Goal: Information Seeking & Learning: Find specific fact

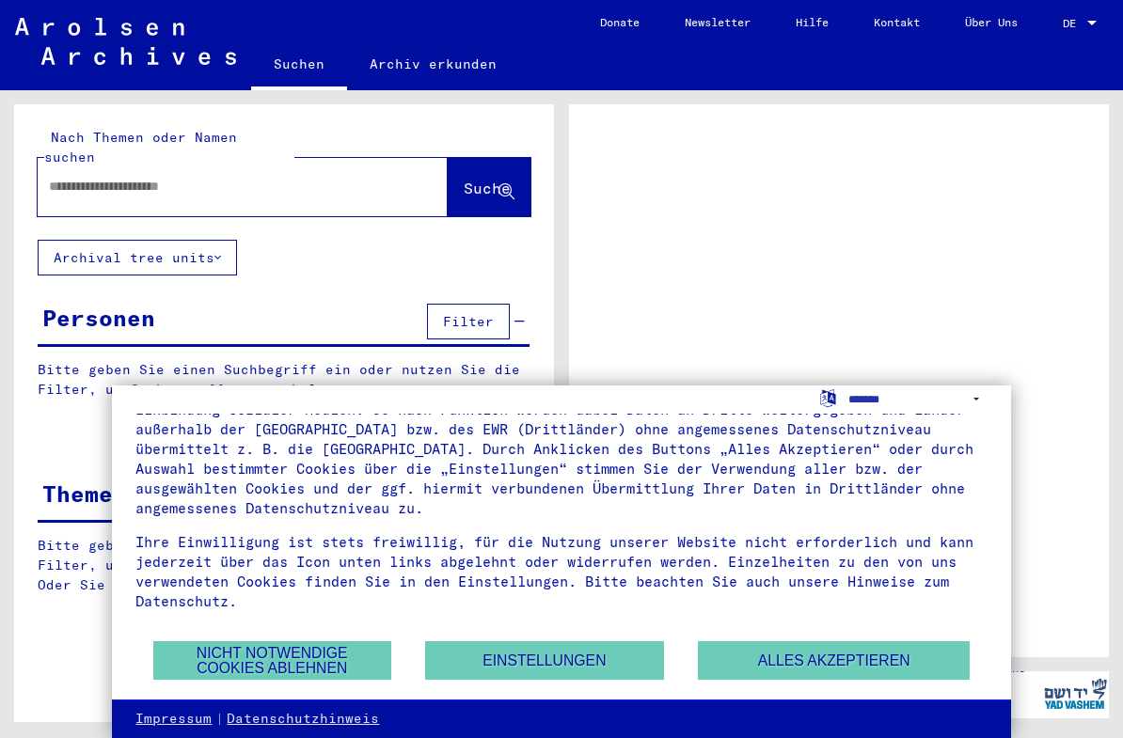
scroll to position [104, 0]
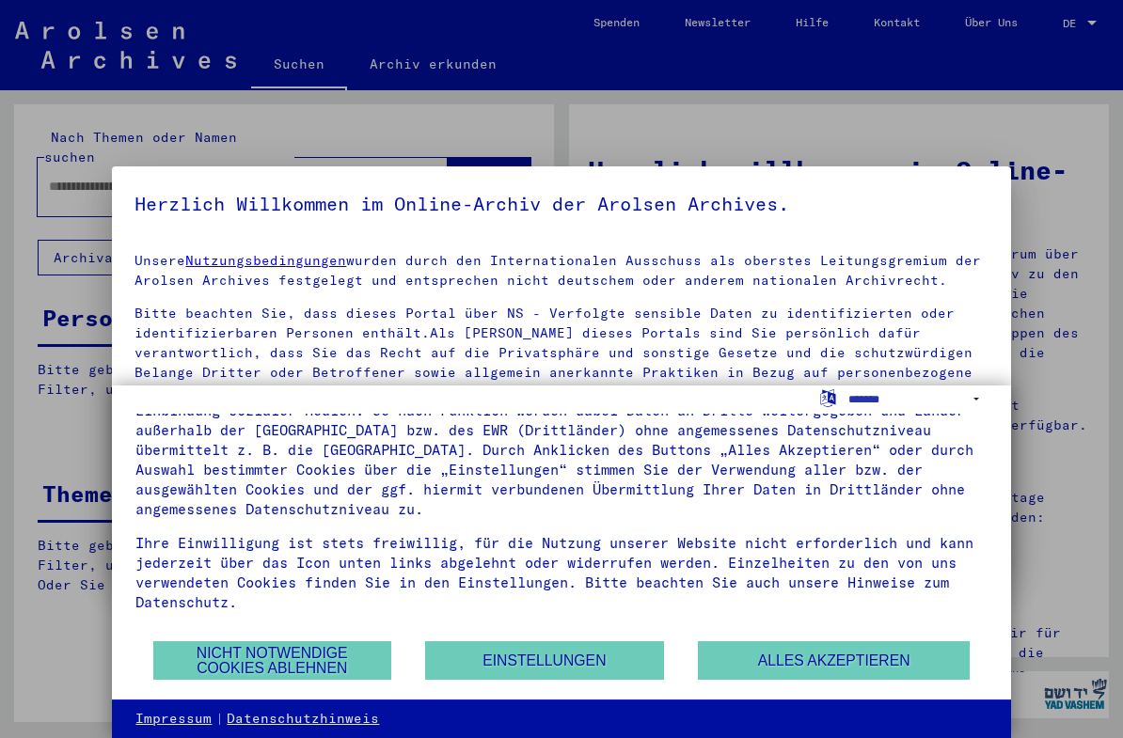
click at [213, 639] on div "Wir nutzen Cookies und andere Technologien. Diese Website nutzt Cookies und ver…" at bounding box center [560, 527] width 851 height 226
click at [226, 643] on button "Nicht notwendige Cookies ablehnen" at bounding box center [272, 660] width 238 height 39
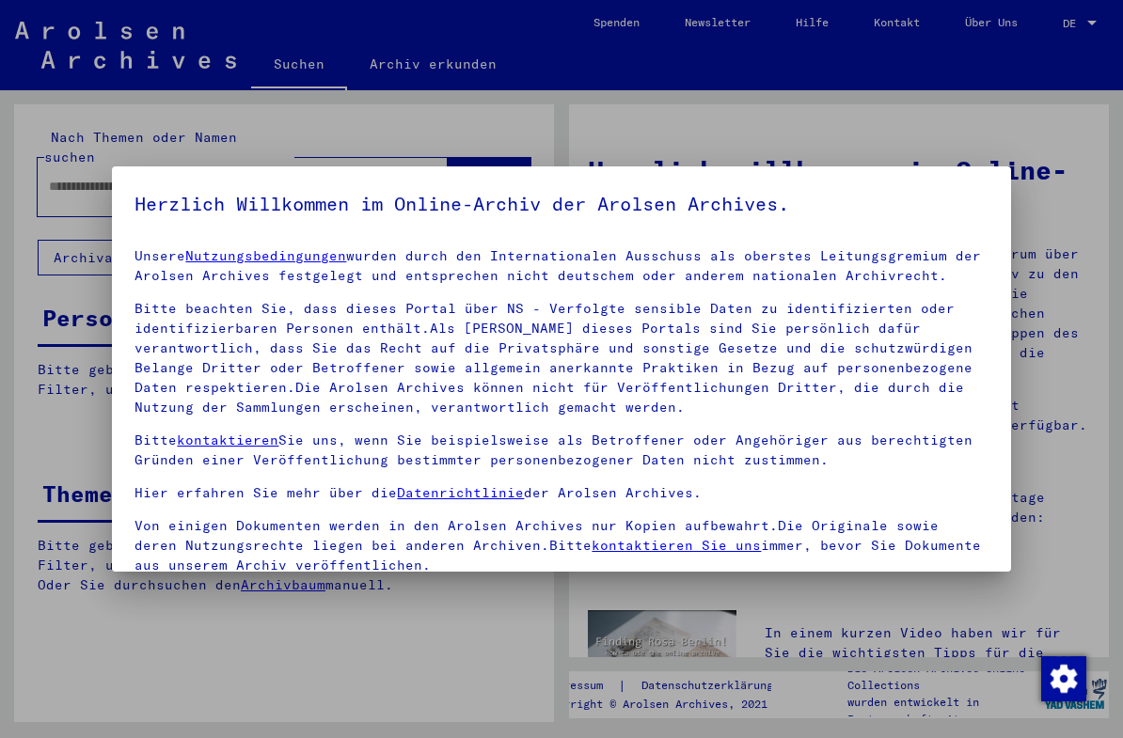
scroll to position [4, 0]
click at [1051, 210] on div at bounding box center [561, 369] width 1123 height 738
click at [1030, 221] on div at bounding box center [561, 369] width 1123 height 738
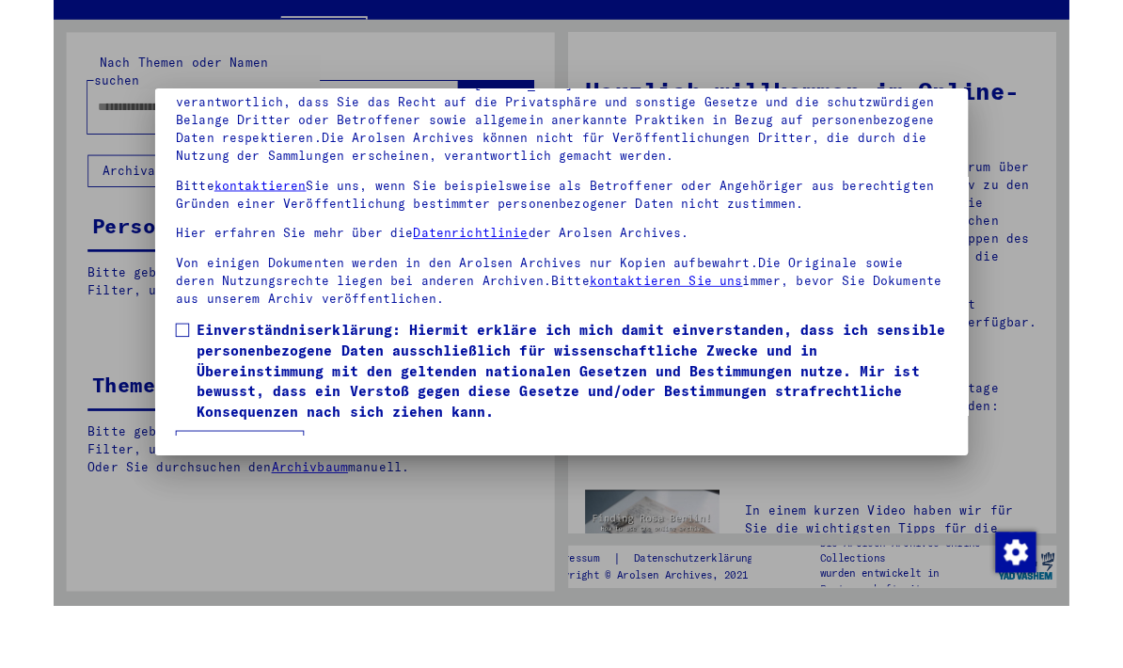
scroll to position [197, 0]
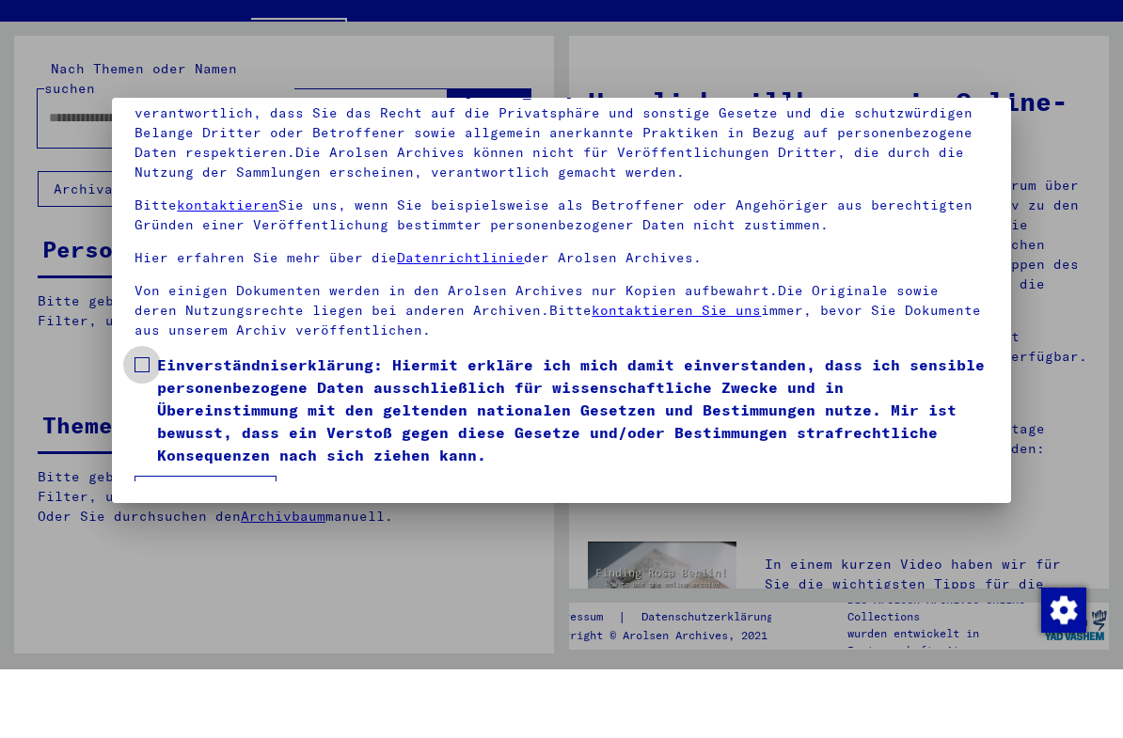
click at [147, 422] on label "Einverständniserklärung: Hiermit erkläre ich mich damit einverstanden, dass ich…" at bounding box center [560, 478] width 853 height 113
click at [174, 545] on button "Ich stimme zu" at bounding box center [205, 563] width 142 height 36
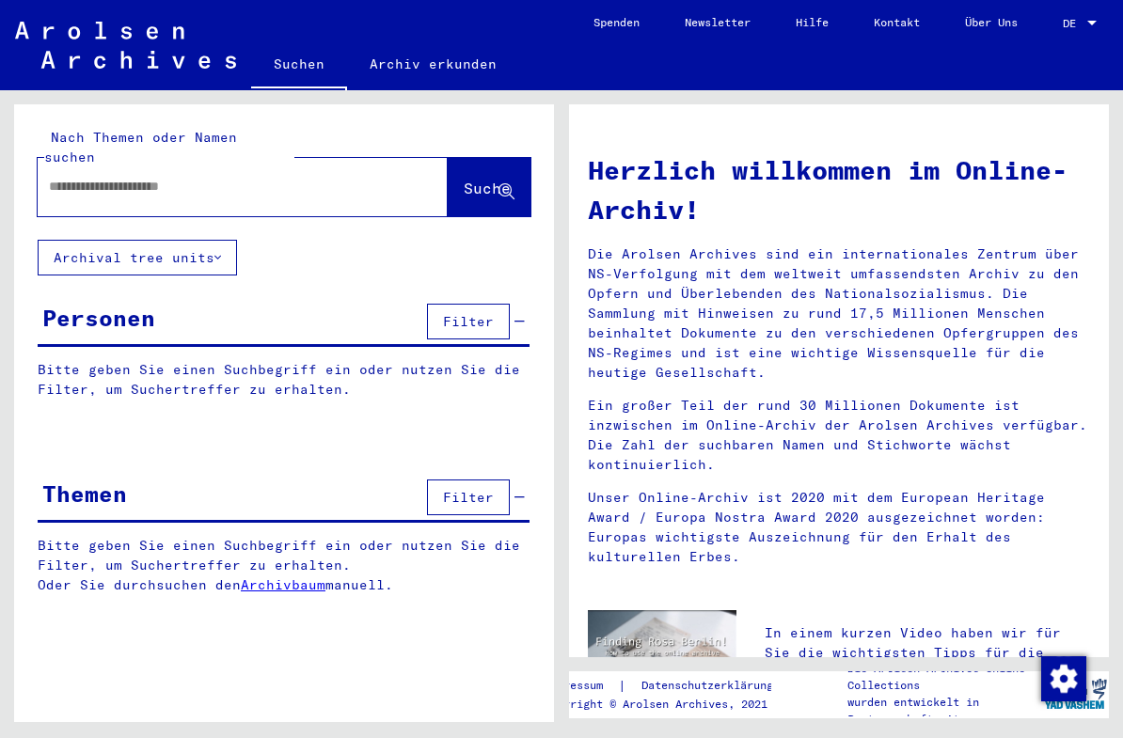
click at [81, 147] on div "Nach Themen oder Namen suchen" at bounding box center [169, 147] width 250 height 39
click at [60, 177] on input "text" at bounding box center [220, 187] width 342 height 20
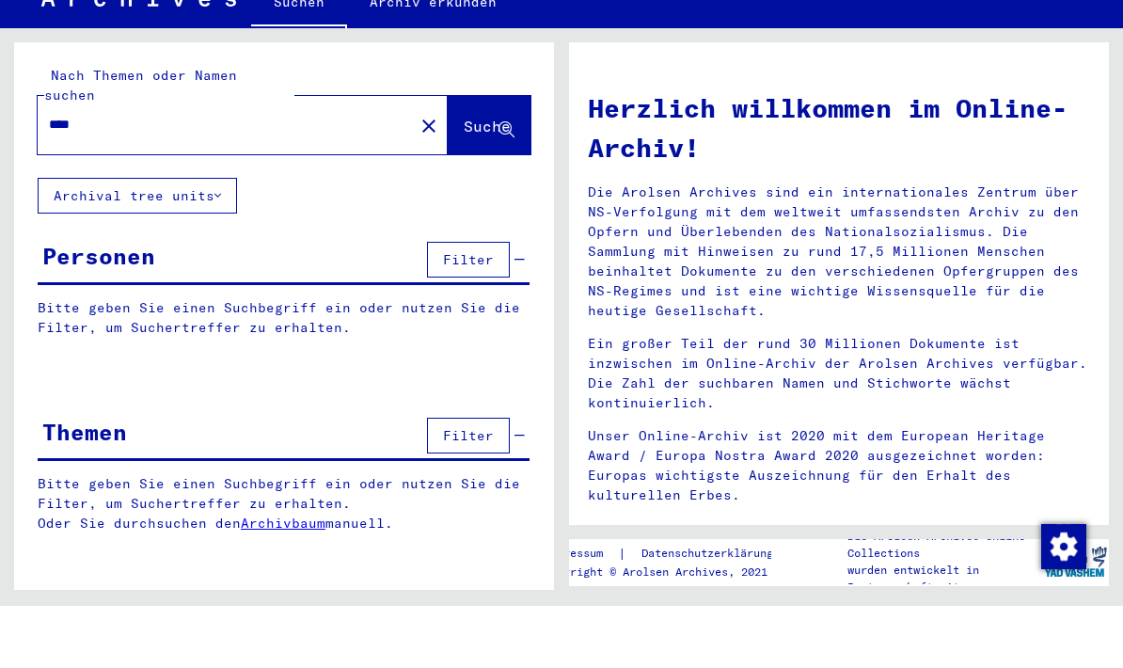
type input "****"
click at [465, 158] on button "Suche" at bounding box center [489, 187] width 83 height 58
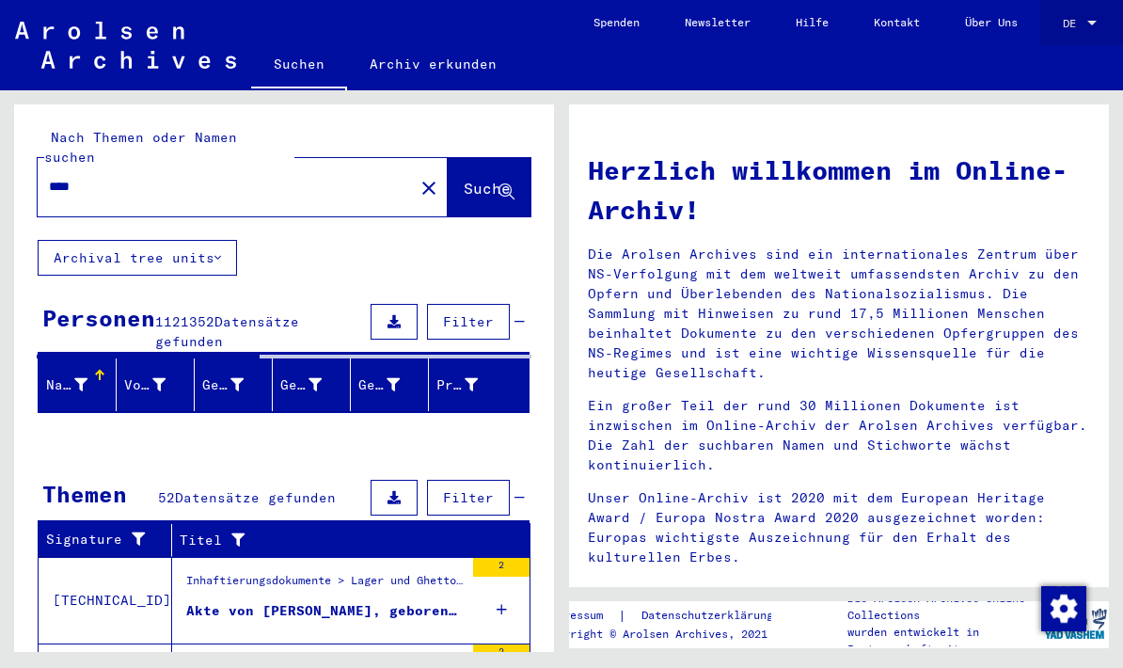
click at [1090, 21] on div at bounding box center [1091, 23] width 9 height 5
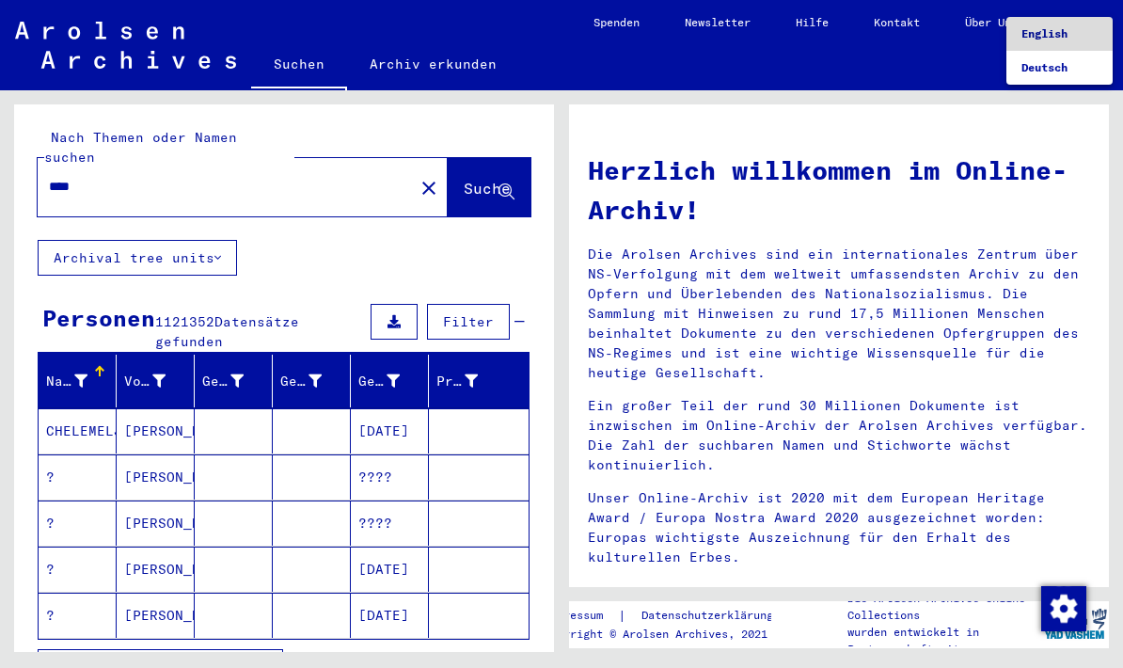
click at [1060, 33] on span "English" at bounding box center [1044, 33] width 46 height 14
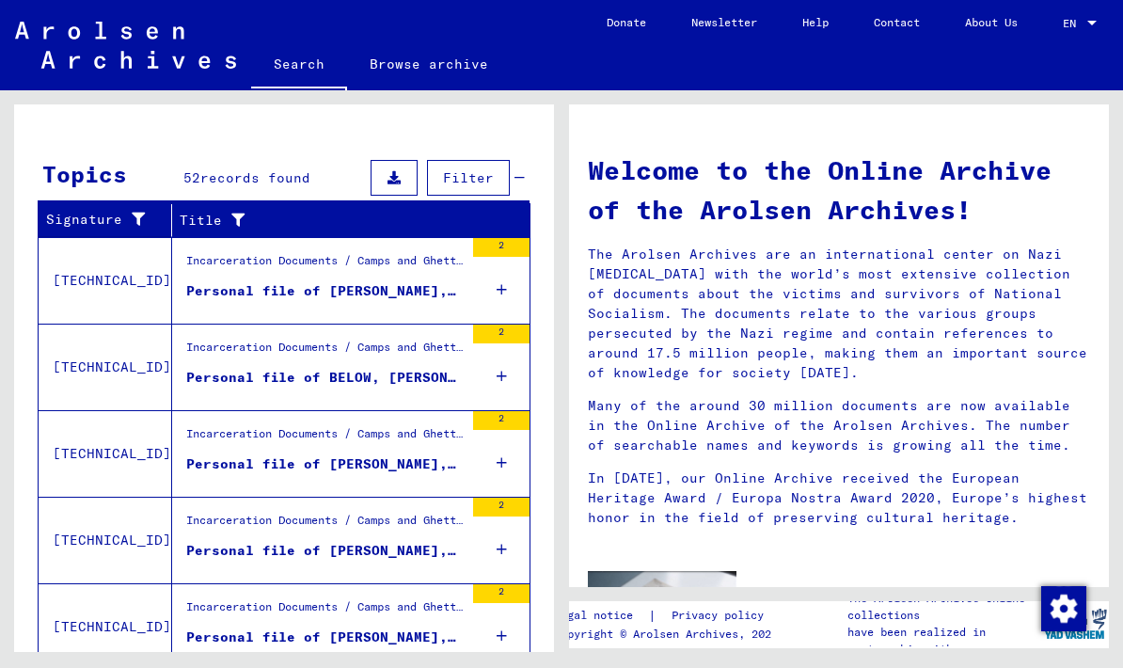
scroll to position [576, 0]
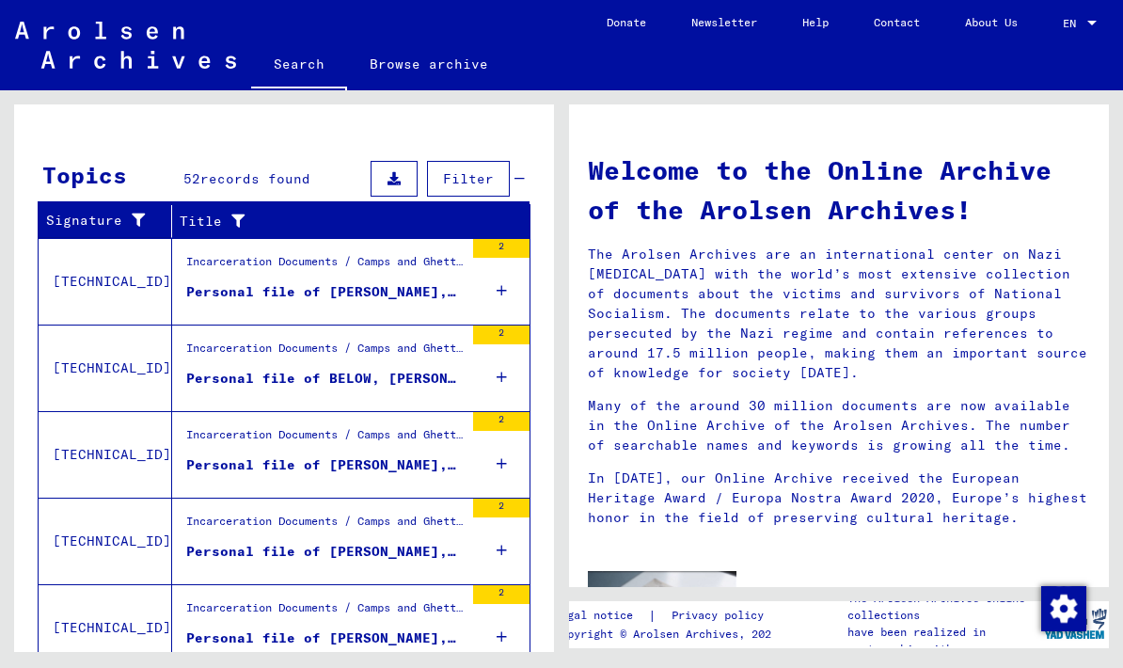
click at [215, 277] on div "Incarceration Documents / Camps and Ghettos / Concentration Camp Mittelbau (Dor…" at bounding box center [324, 266] width 277 height 26
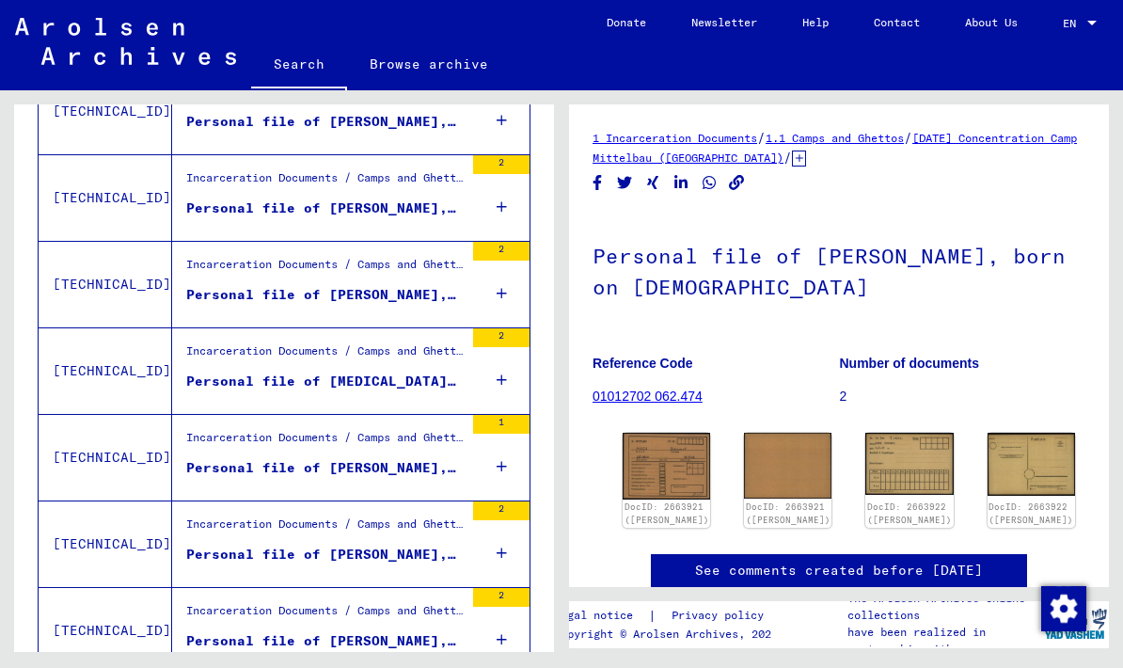
click at [664, 484] on img at bounding box center [666, 466] width 87 height 66
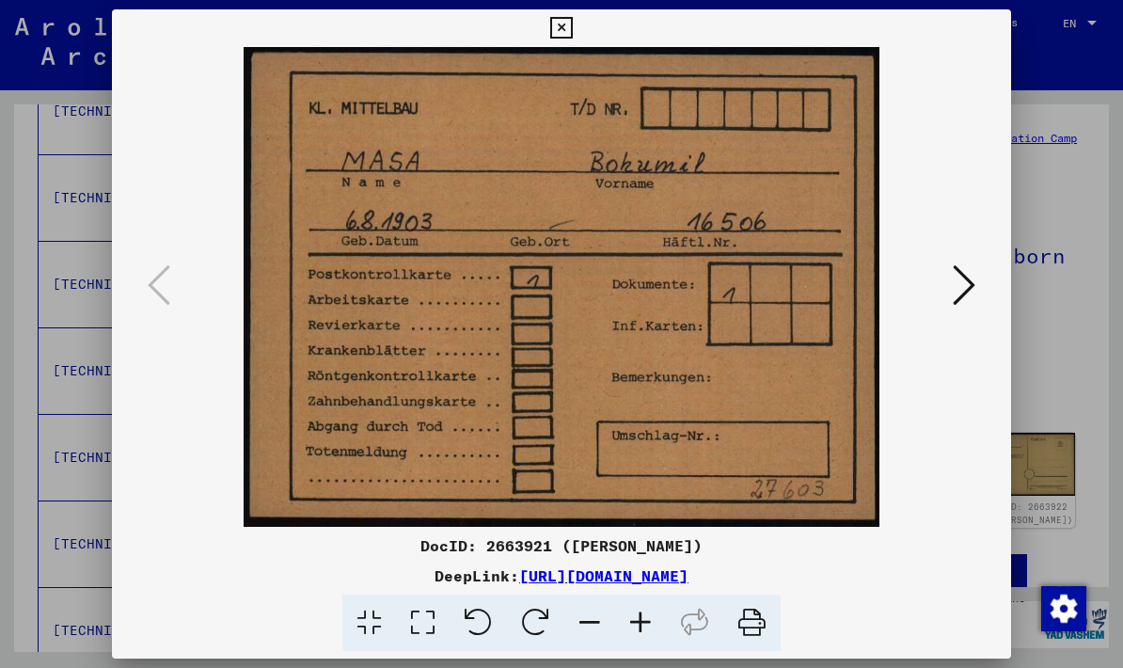
click at [953, 294] on icon at bounding box center [964, 284] width 23 height 45
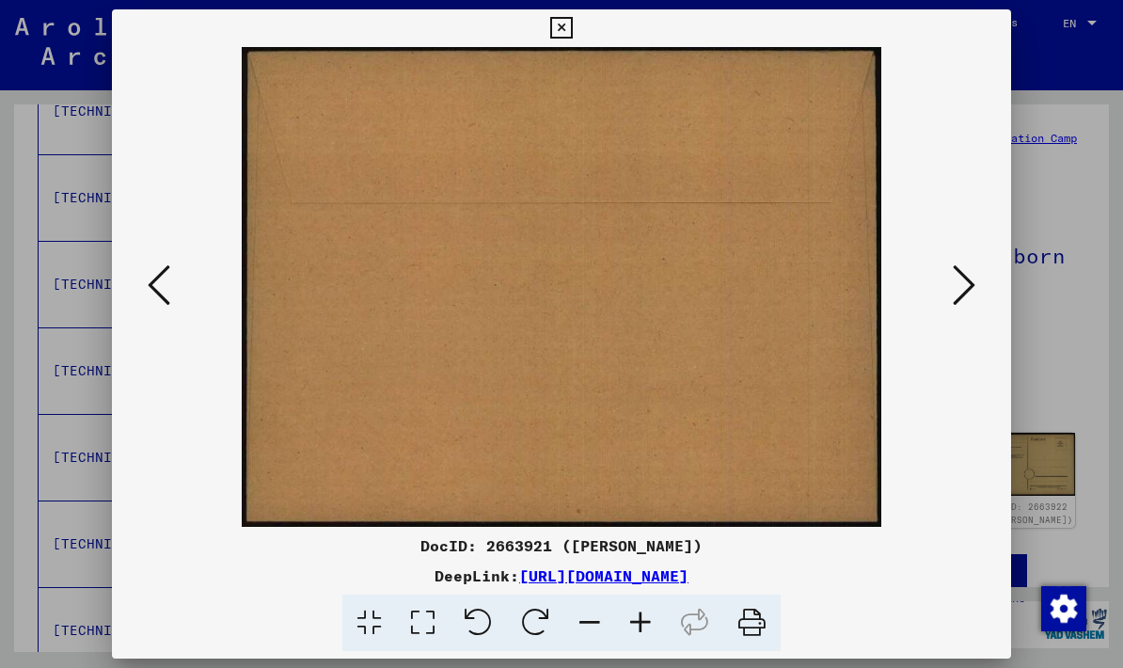
click at [953, 294] on icon at bounding box center [964, 284] width 23 height 45
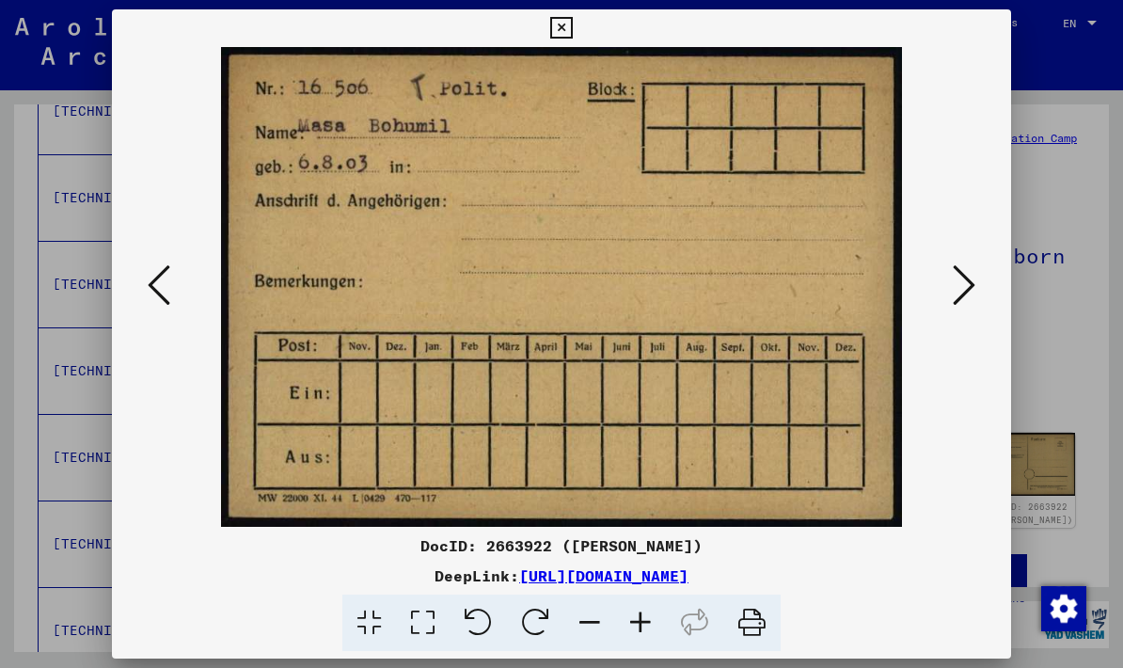
click at [961, 288] on icon at bounding box center [964, 284] width 23 height 45
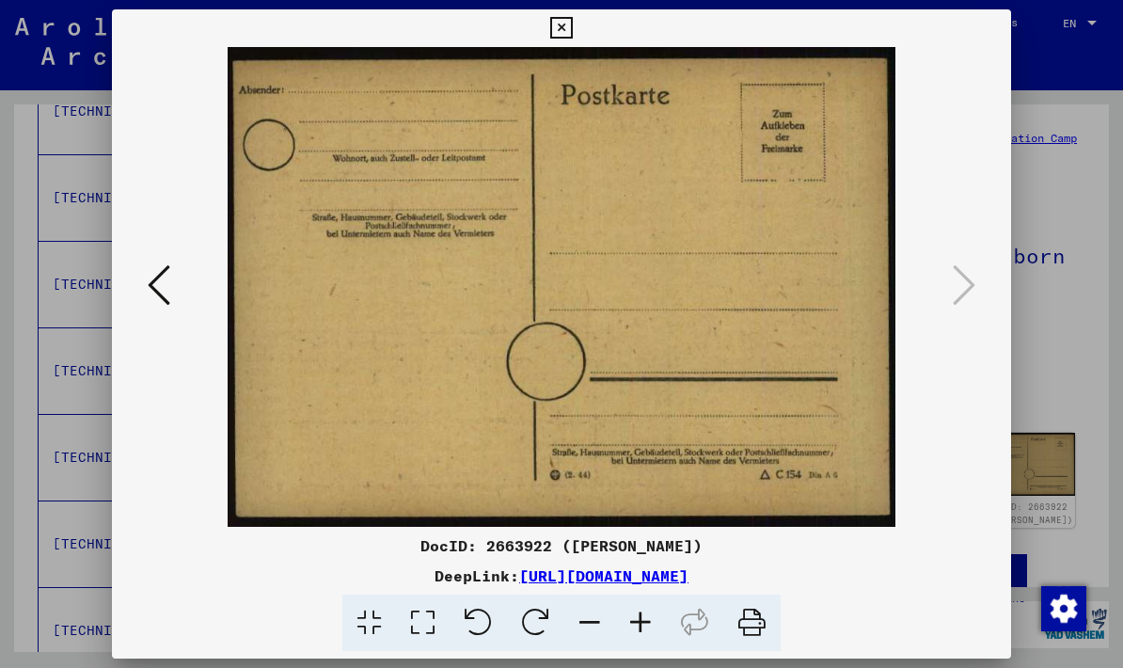
click at [156, 274] on icon at bounding box center [159, 284] width 23 height 45
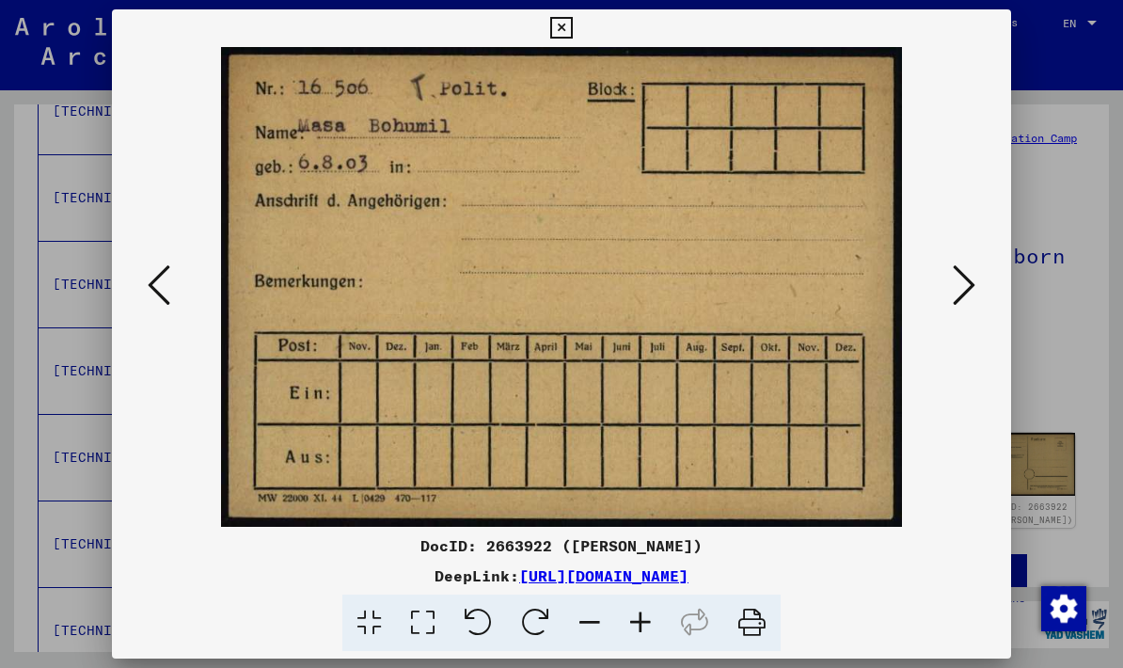
click at [150, 271] on icon at bounding box center [159, 284] width 23 height 45
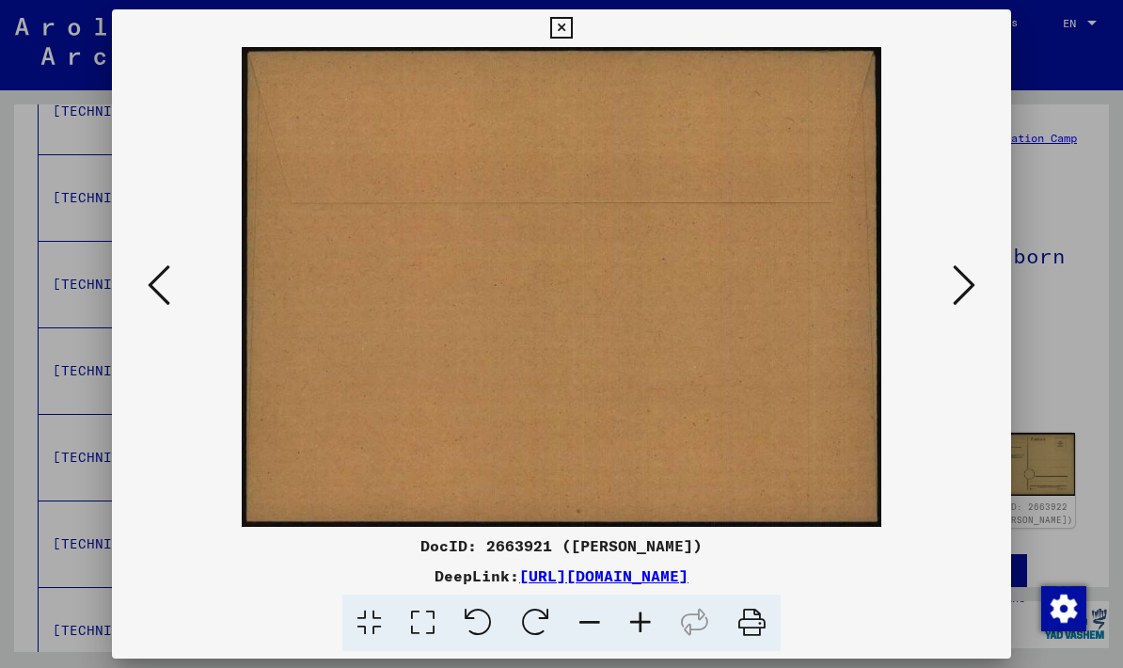
click at [153, 274] on icon at bounding box center [159, 284] width 23 height 45
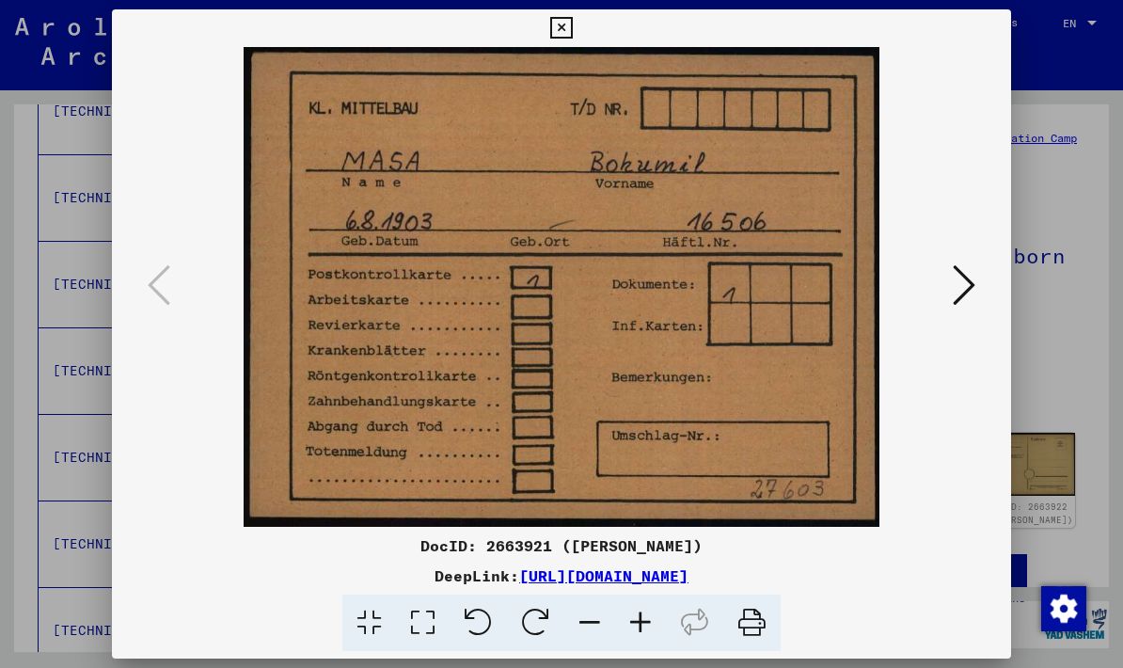
click at [572, 20] on icon at bounding box center [561, 28] width 22 height 23
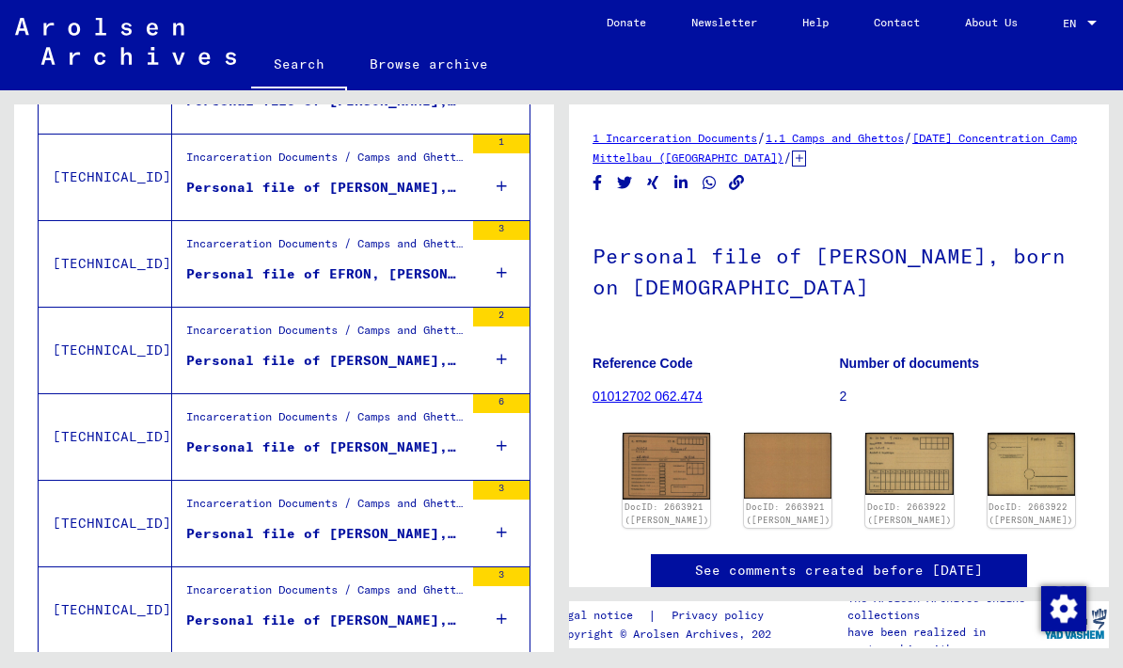
scroll to position [1125, 0]
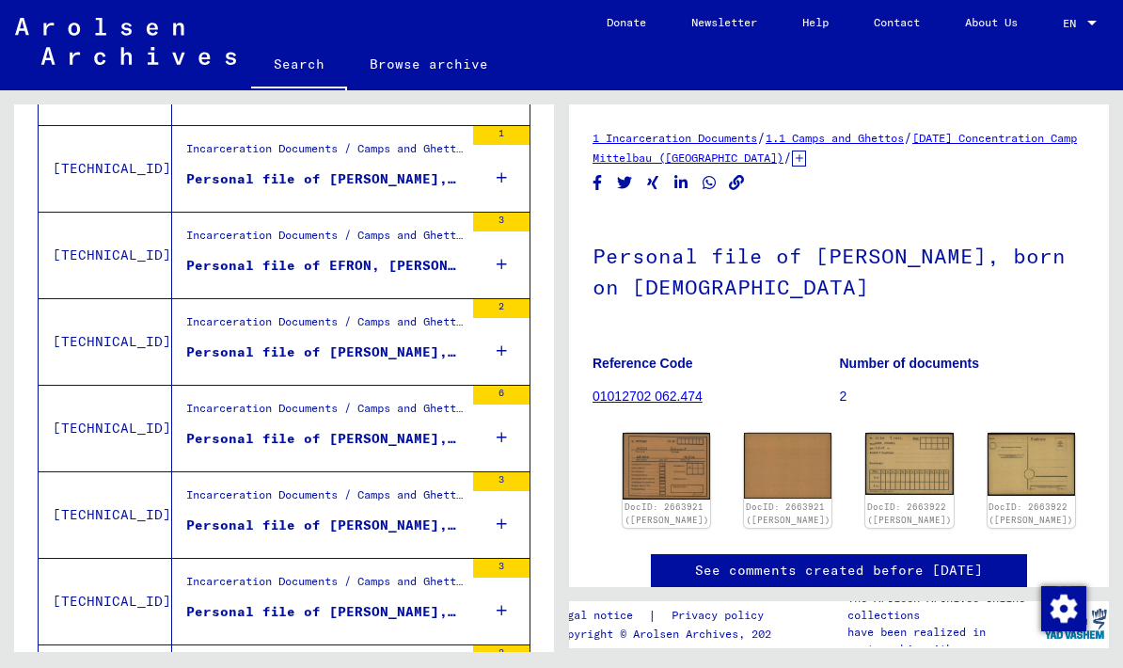
click at [223, 339] on div "Incarceration Documents / Camps and Ghettos / Stutthof Concentration Camp / Ind…" at bounding box center [324, 326] width 277 height 26
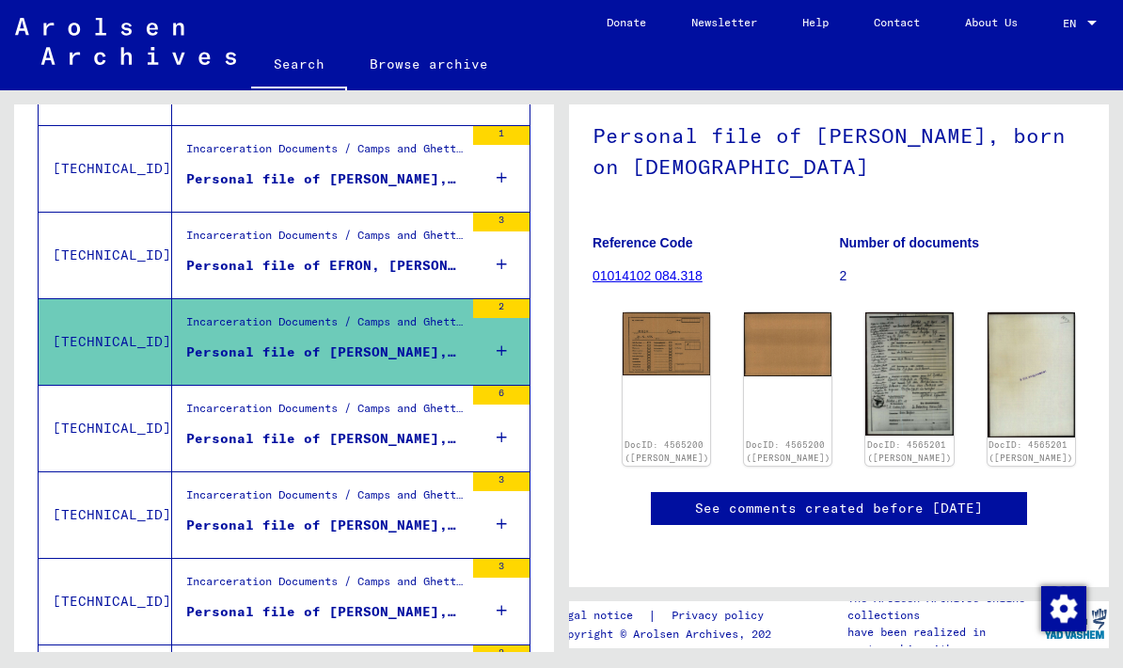
scroll to position [241, 0]
click at [877, 312] on img at bounding box center [908, 373] width 87 height 123
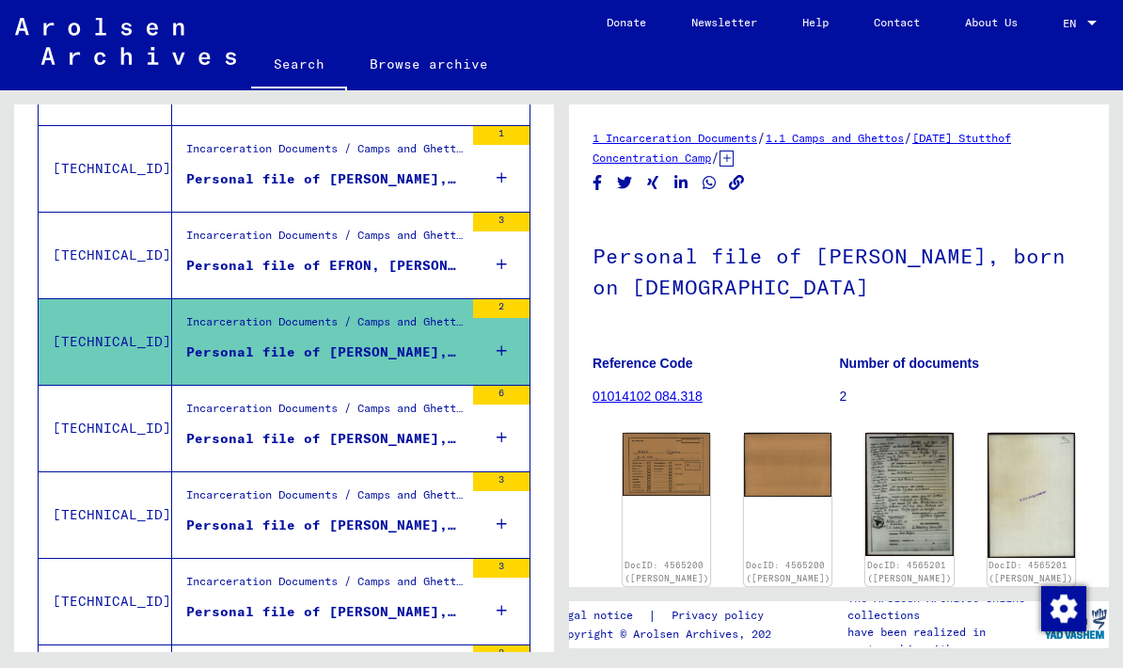
click at [670, 502] on div "DocID: 4565200 ([PERSON_NAME])" at bounding box center [666, 509] width 87 height 153
click at [663, 468] on img at bounding box center [666, 464] width 87 height 62
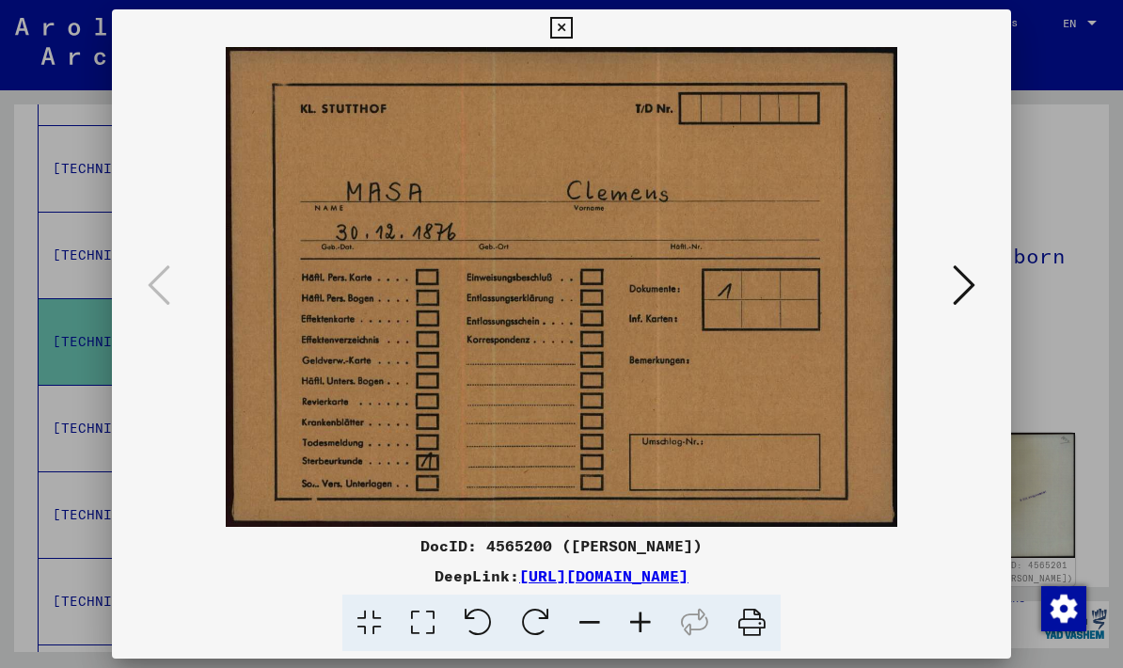
click at [959, 292] on icon at bounding box center [964, 284] width 23 height 45
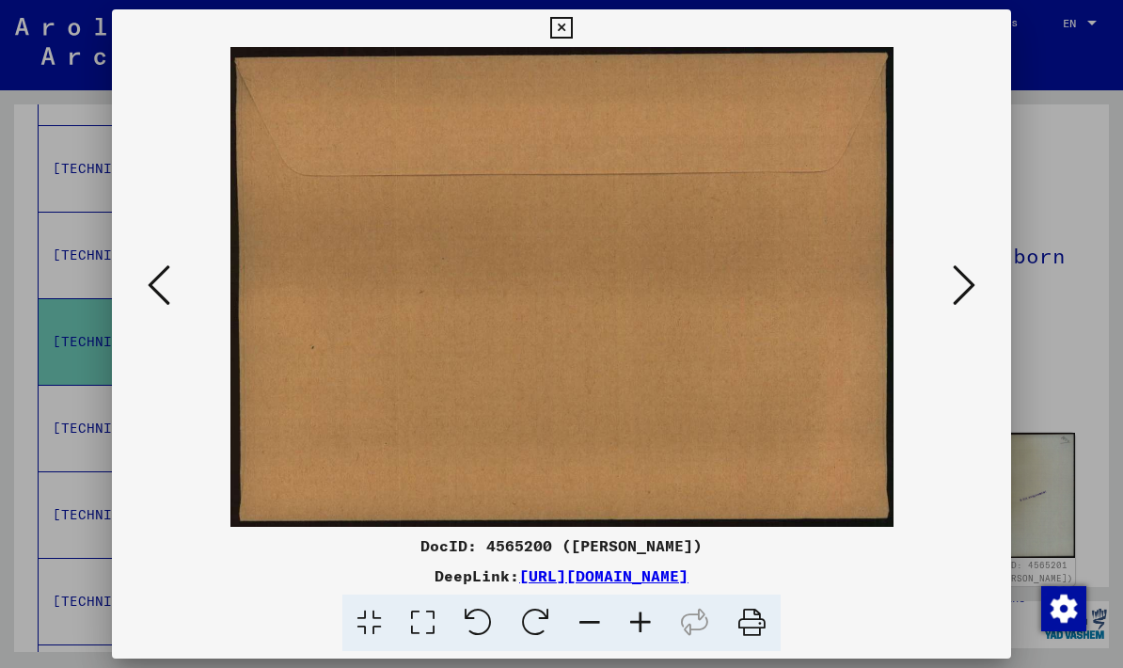
click at [165, 263] on icon at bounding box center [159, 284] width 23 height 45
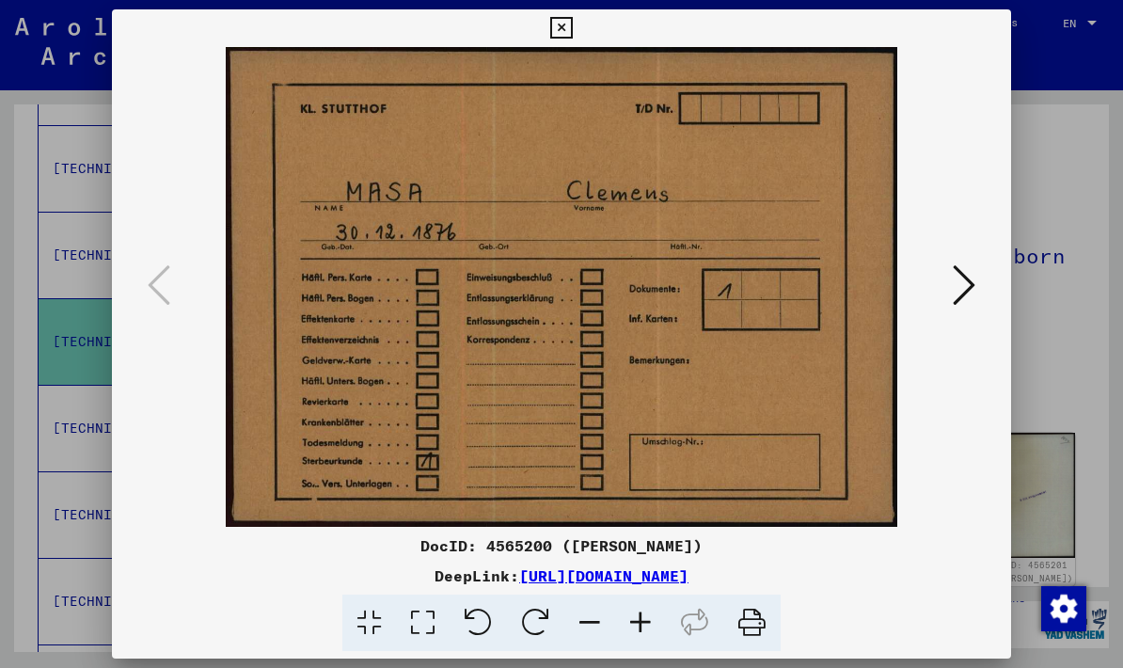
click at [572, 34] on icon at bounding box center [561, 28] width 22 height 23
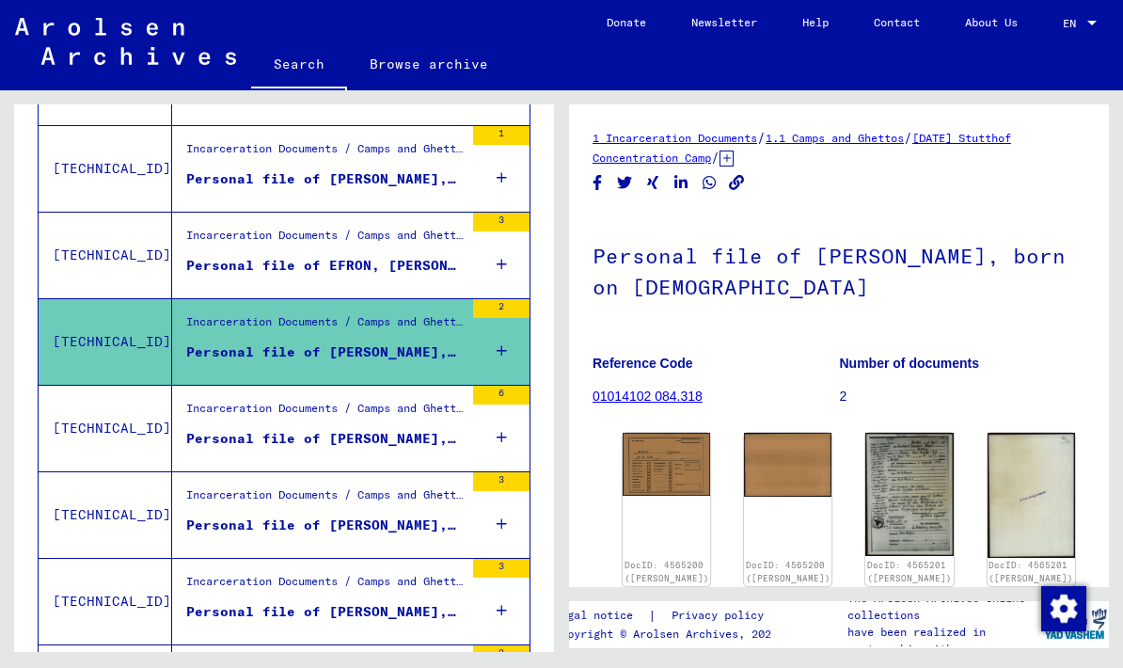
click at [987, 481] on img at bounding box center [1030, 495] width 87 height 125
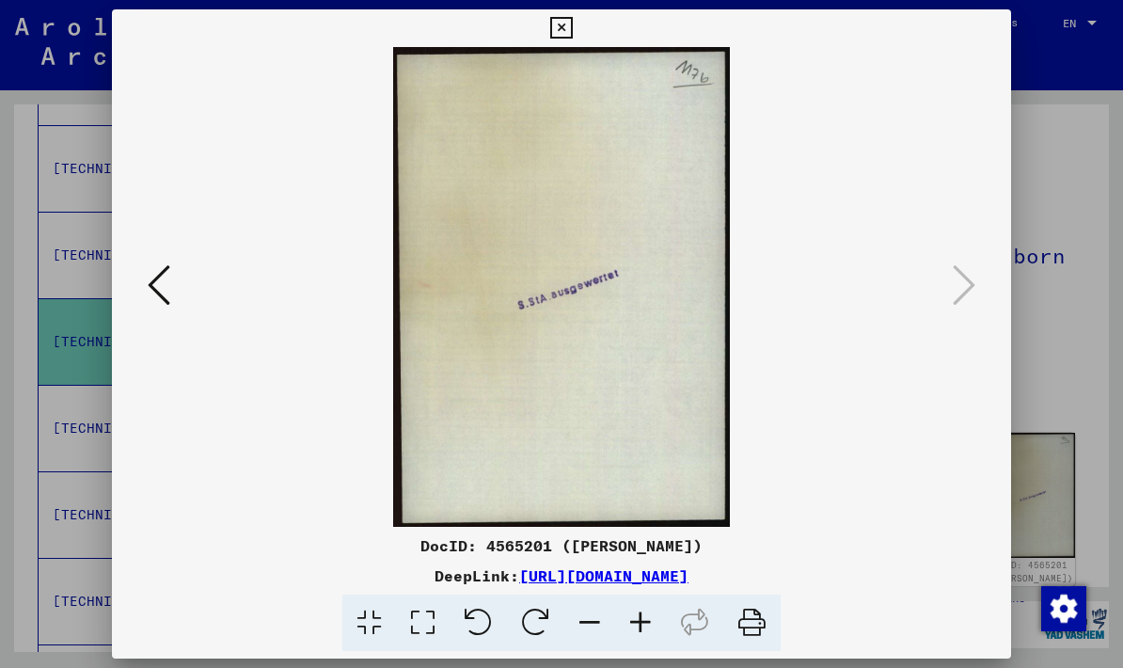
click at [944, 281] on img at bounding box center [561, 287] width 770 height 480
click at [158, 273] on icon at bounding box center [159, 284] width 23 height 45
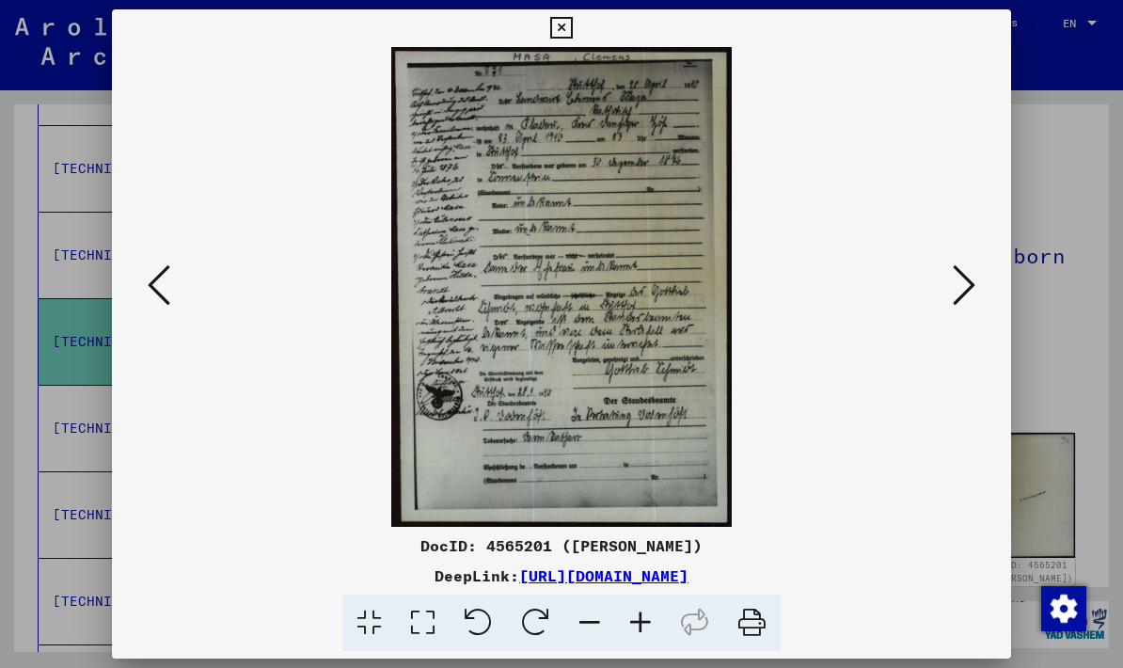
click at [577, 32] on button at bounding box center [561, 28] width 33 height 38
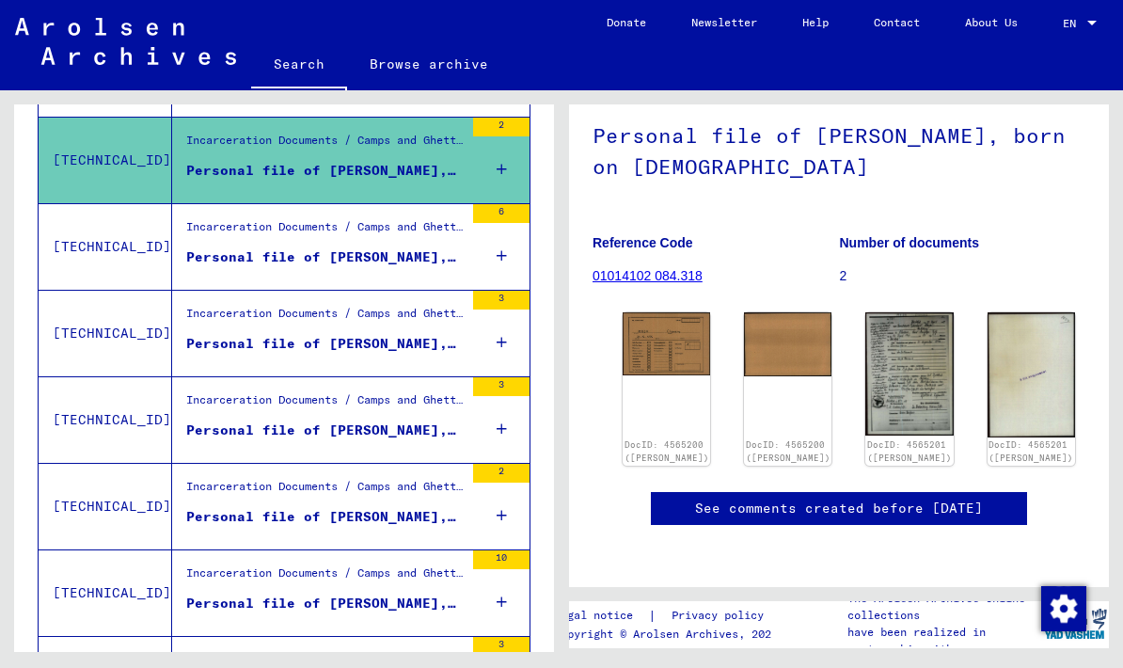
scroll to position [1309, 0]
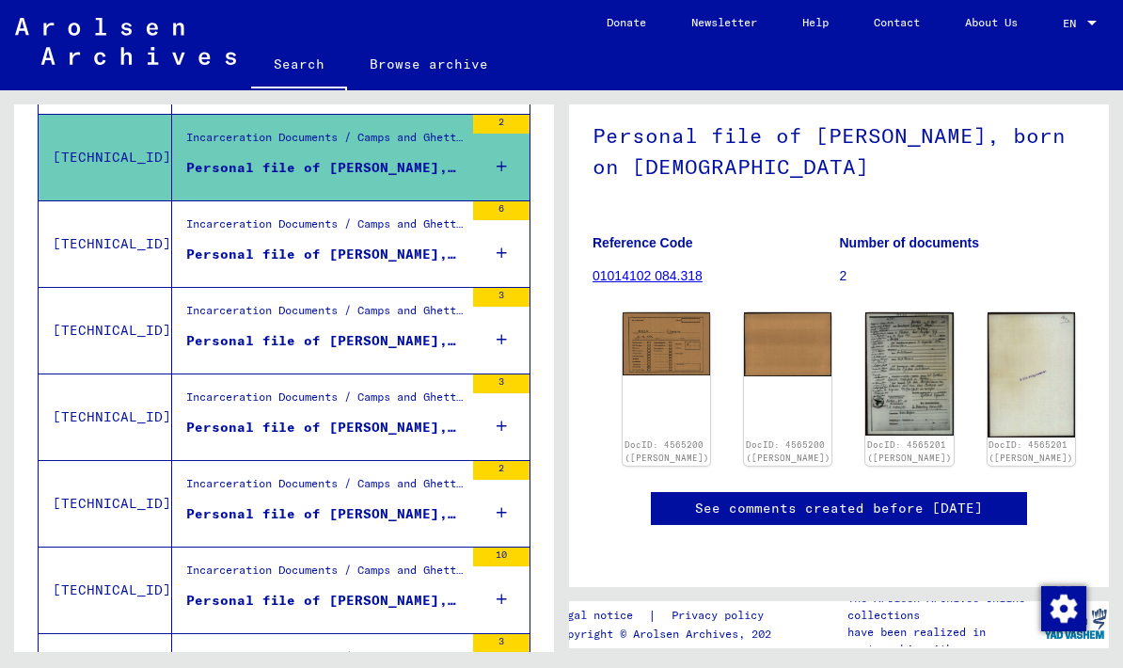
click at [209, 246] on div "Personal file of [PERSON_NAME], born on [DEMOGRAPHIC_DATA], born in [GEOGRAPHIC…" at bounding box center [324, 255] width 277 height 20
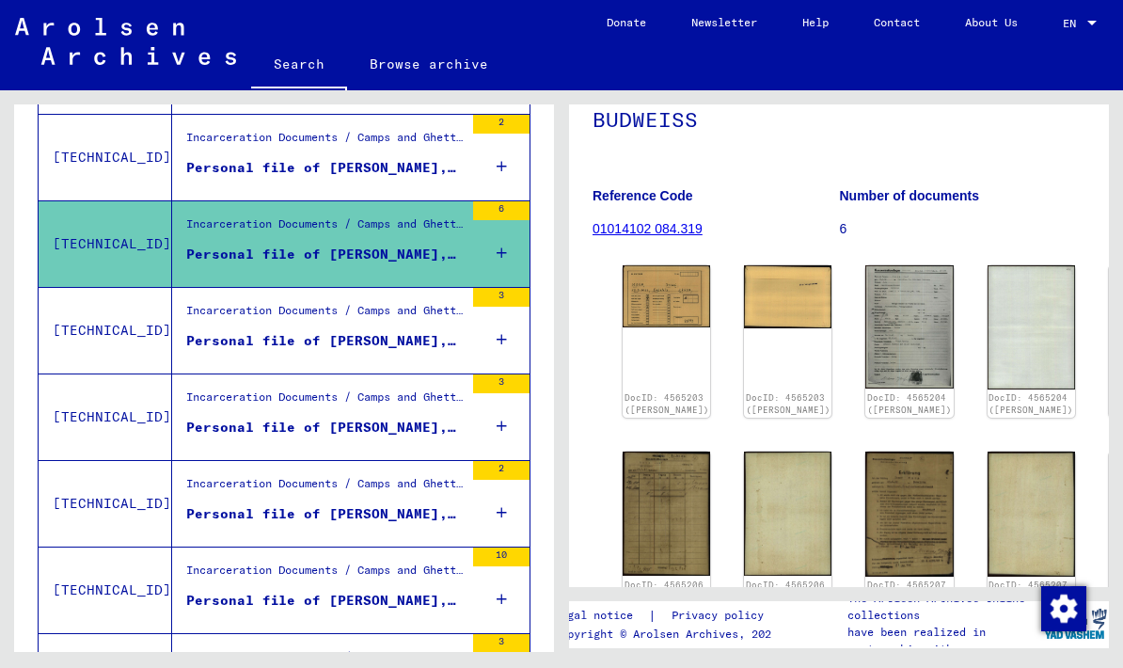
scroll to position [238, 0]
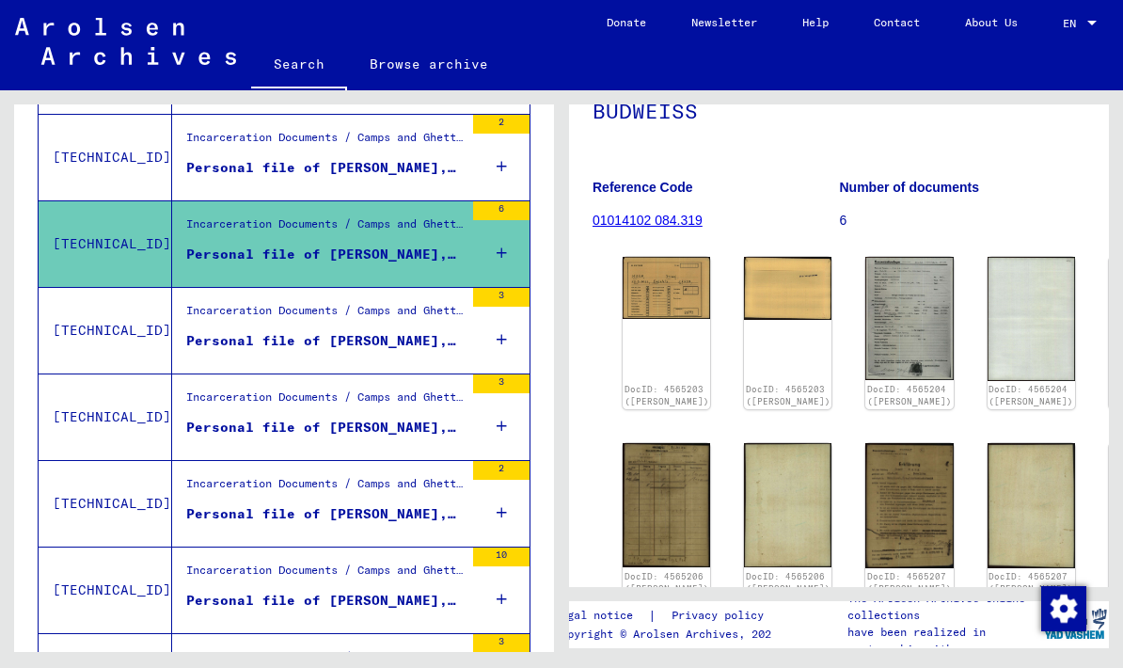
click at [655, 276] on div "DocID: 4565203 ([PERSON_NAME])" at bounding box center [666, 333] width 87 height 152
click at [655, 384] on link "DocID: 4565203 ([PERSON_NAME])" at bounding box center [666, 396] width 85 height 24
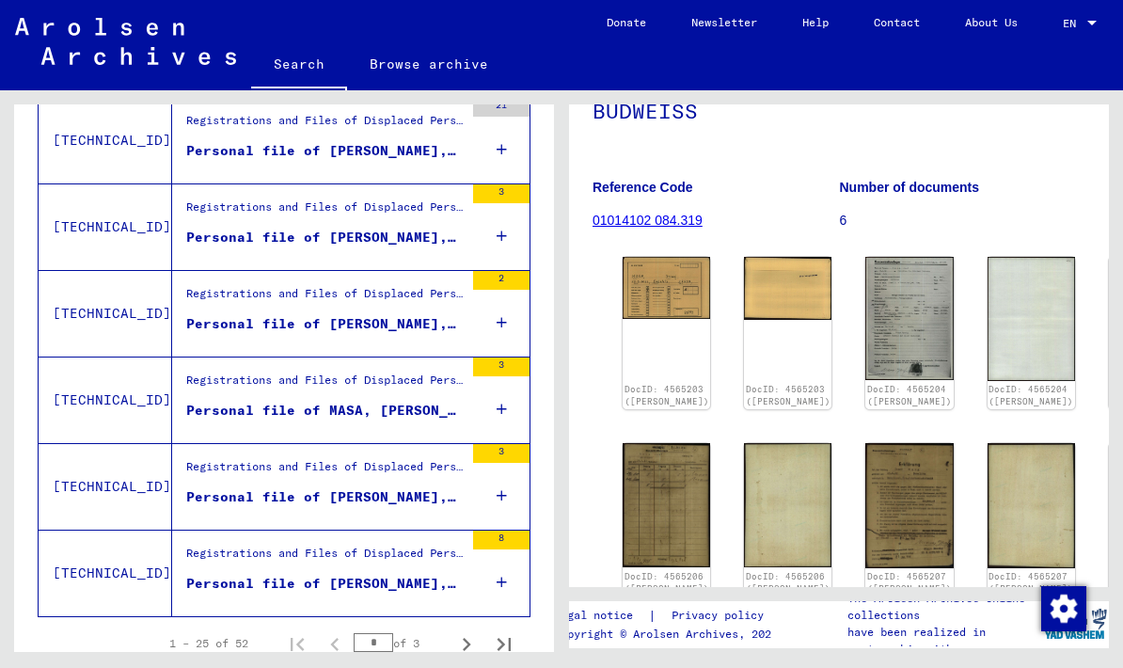
scroll to position [2016, 0]
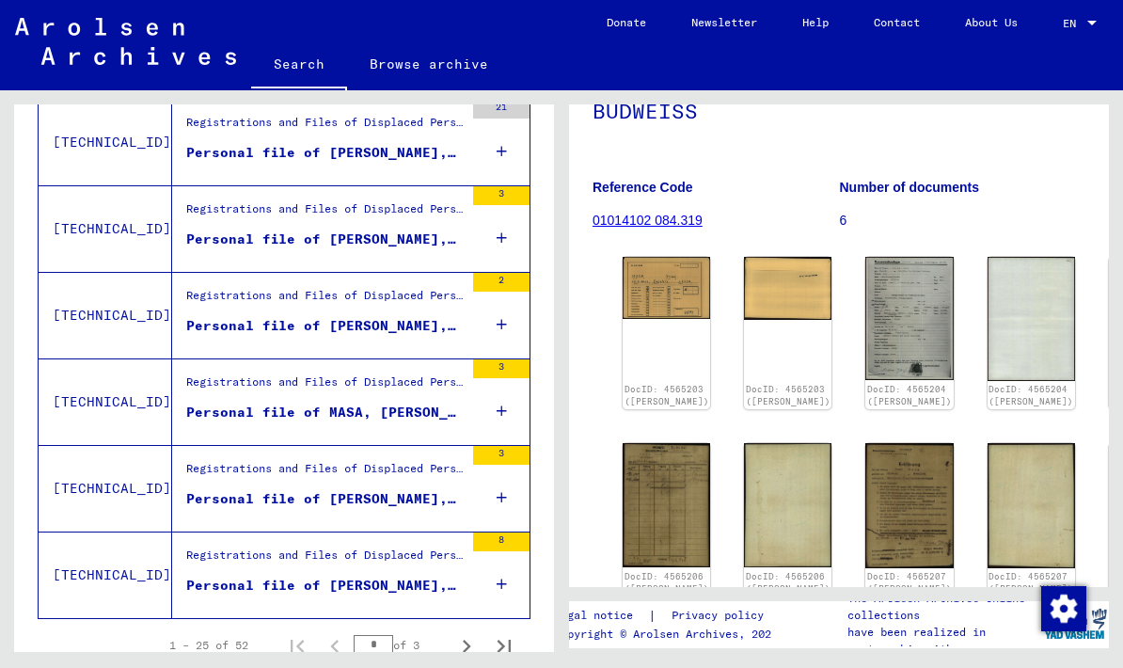
click at [450, 580] on div "Personal file of [PERSON_NAME], born on [DEMOGRAPHIC_DATA], born in [GEOGRAPHIC…" at bounding box center [324, 586] width 277 height 20
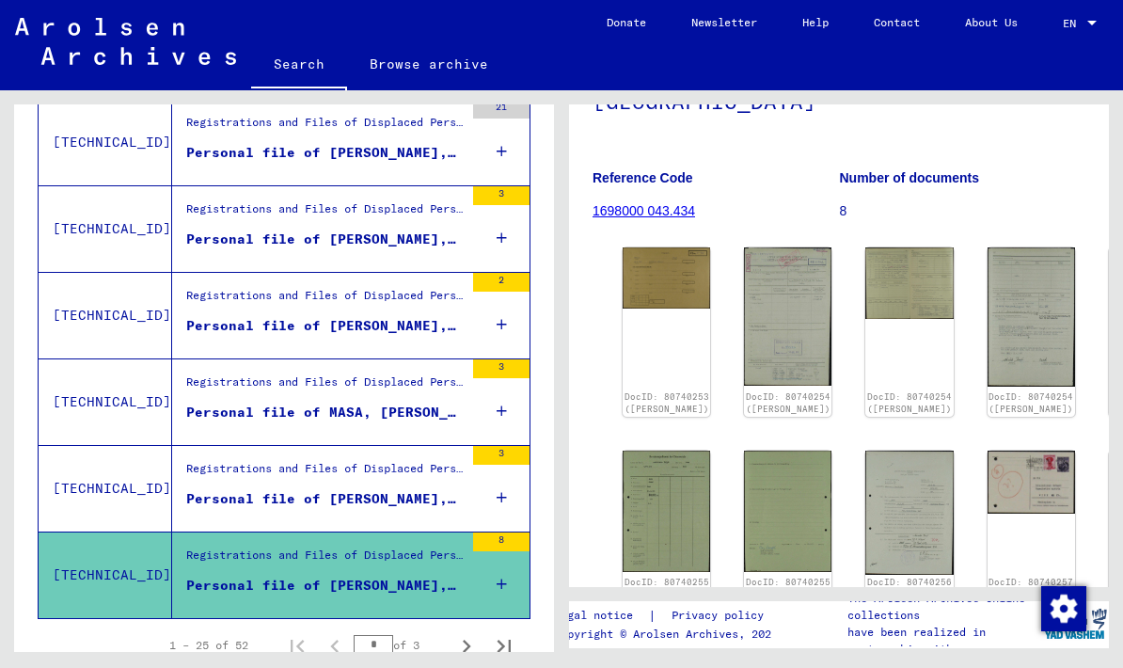
scroll to position [226, 0]
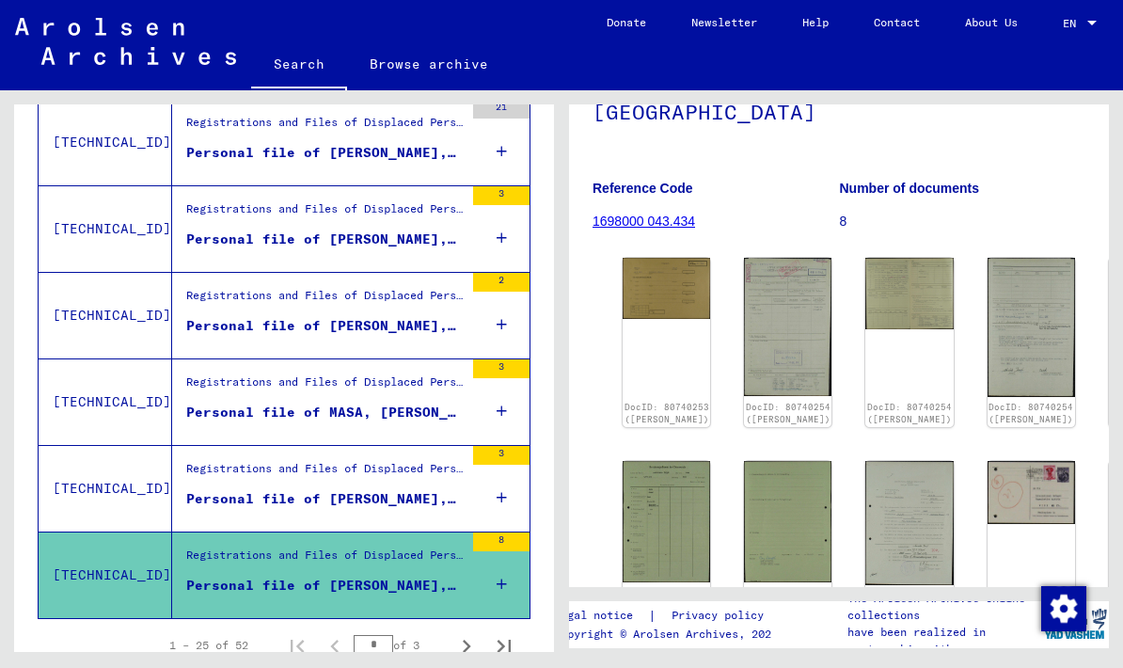
click at [988, 402] on link "DocID: 80740254 ([PERSON_NAME])" at bounding box center [1030, 414] width 85 height 24
click at [462, 633] on icon "Next page" at bounding box center [466, 646] width 26 height 26
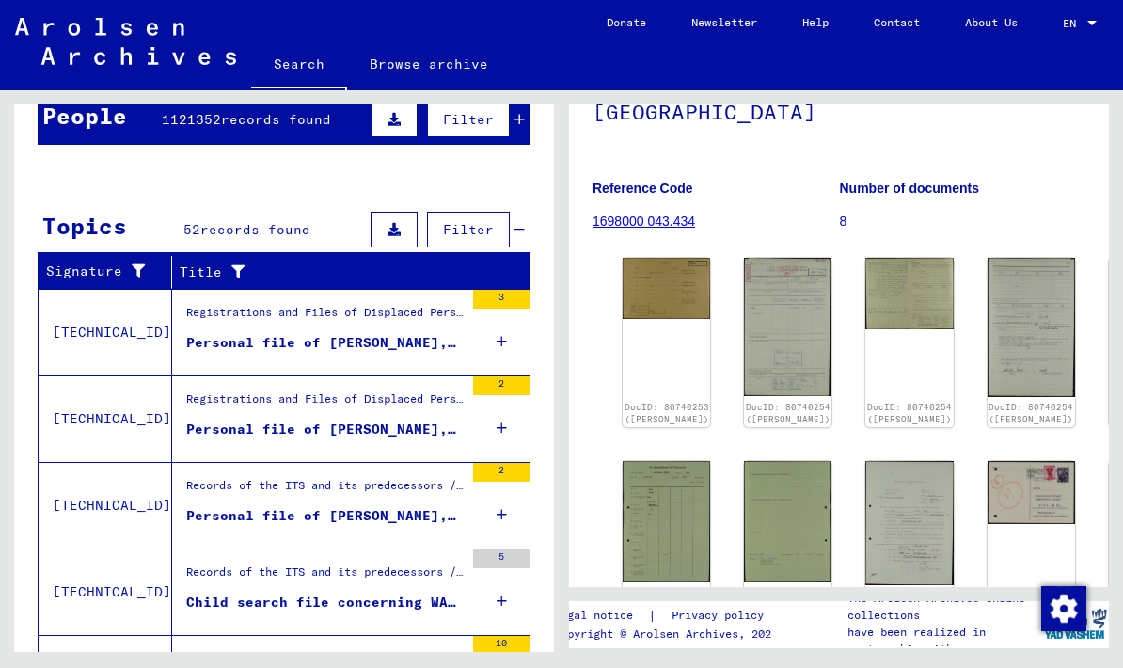
scroll to position [188, 0]
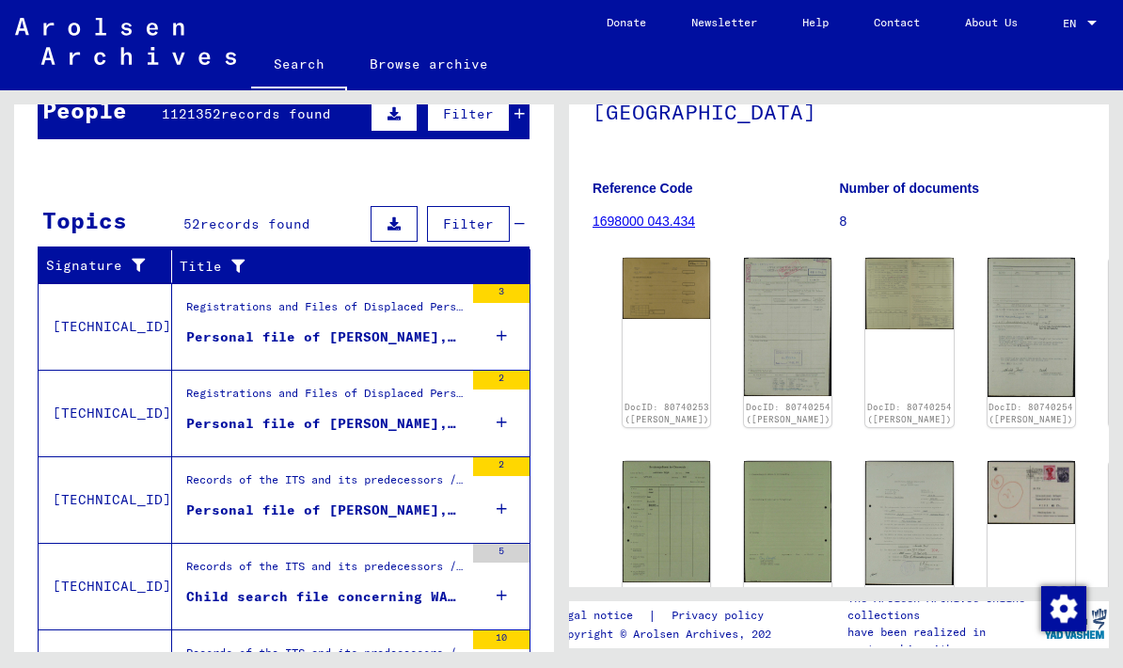
click at [214, 298] on div "Registrations and Files of Displaced Persons, Children and Missing Persons / Re…" at bounding box center [324, 328] width 277 height 60
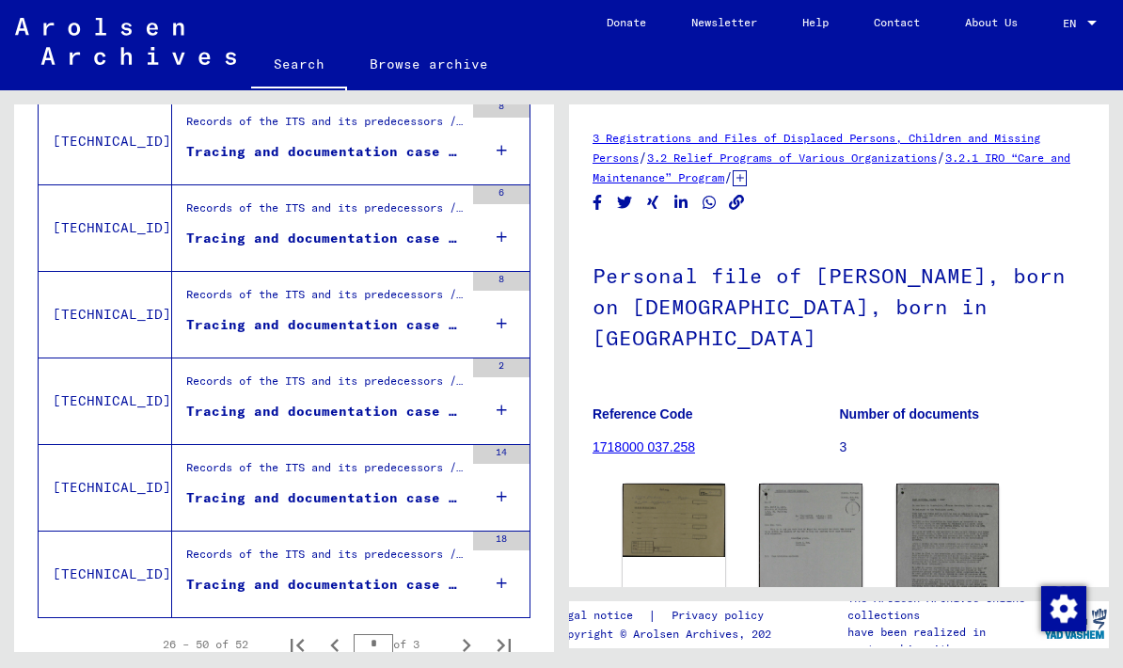
scroll to position [2016, 0]
click at [478, 633] on icon "Next page" at bounding box center [466, 646] width 26 height 26
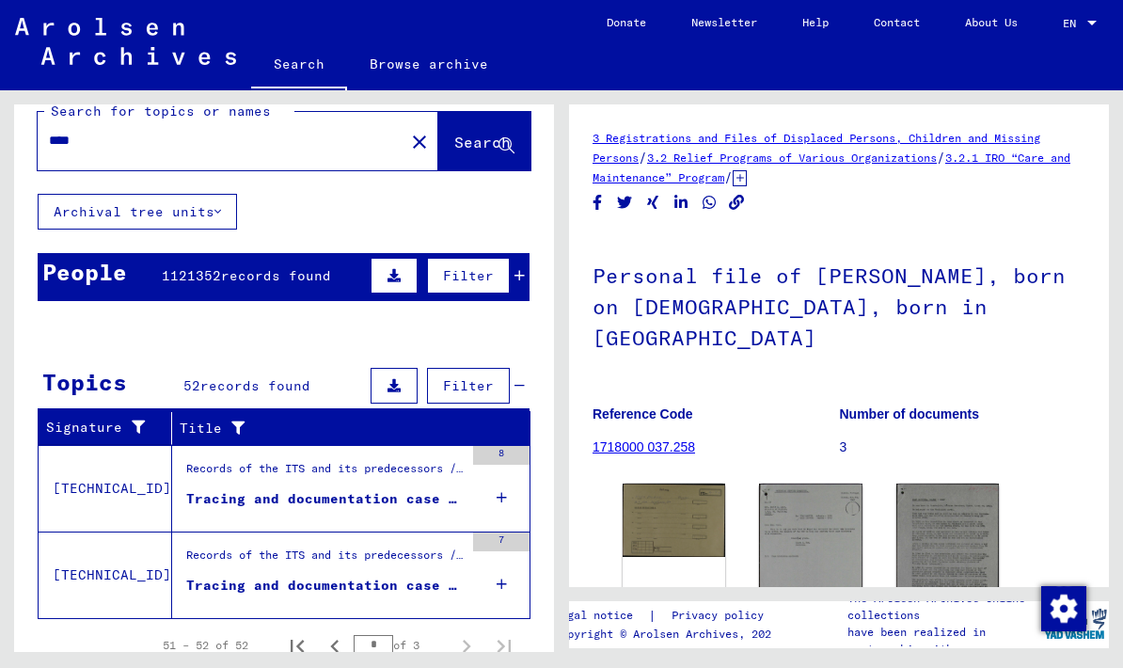
click at [236, 489] on div "Tracing and documentation case no. 719.300 for FROMER, MASA born [DEMOGRAPHIC_D…" at bounding box center [324, 499] width 277 height 20
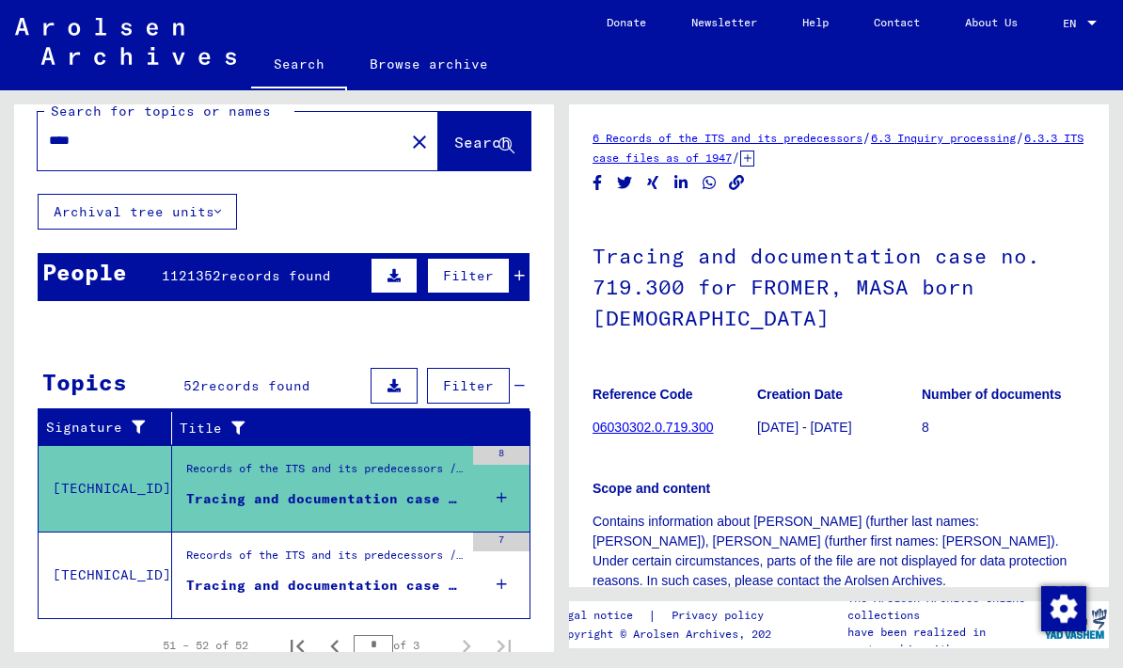
click at [238, 576] on div "Tracing and documentation case no. 920.176 for SZENKER, MASA born [DEMOGRAPHIC_…" at bounding box center [324, 586] width 277 height 20
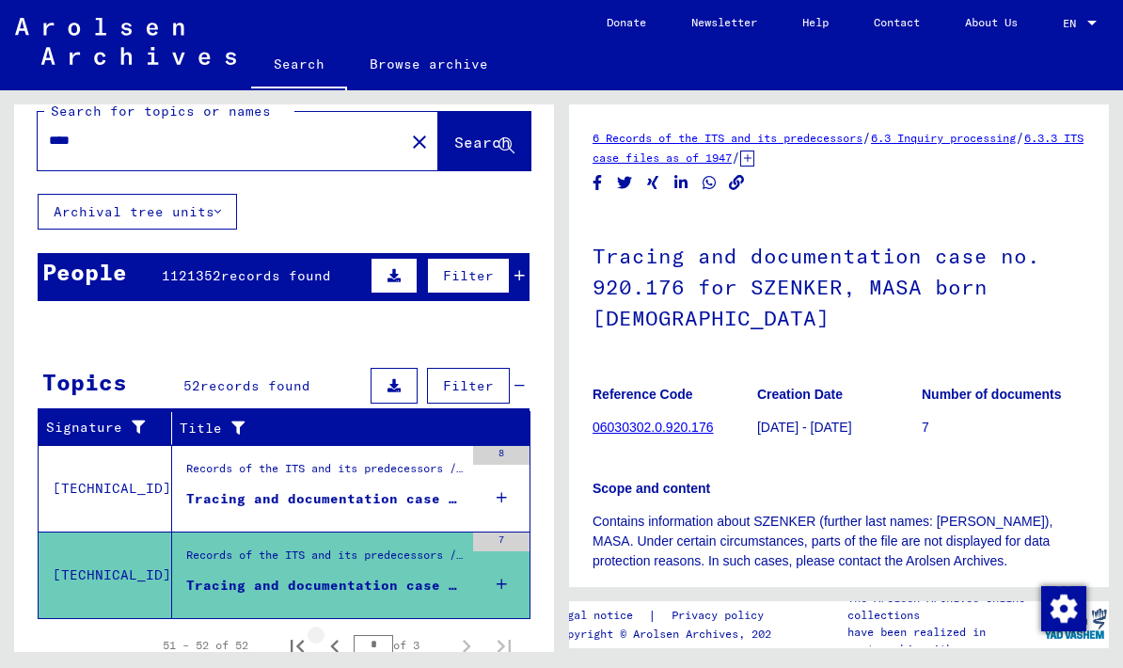
click at [339, 633] on icon "Previous page" at bounding box center [335, 646] width 26 height 26
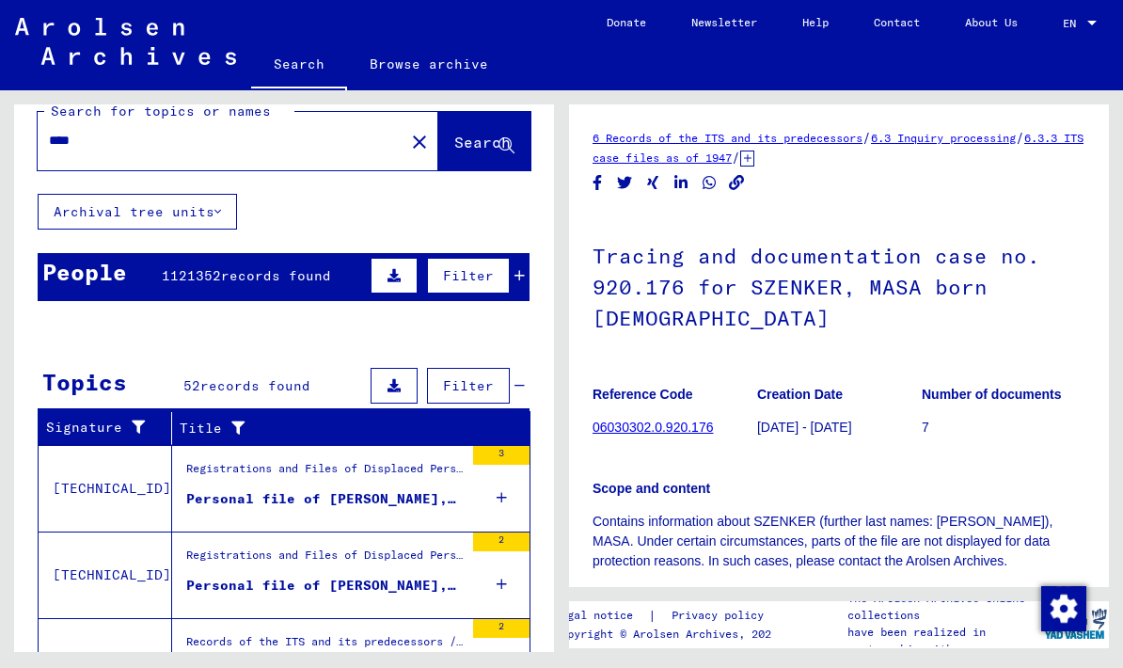
click at [218, 460] on div "Registrations and Files of Displaced Persons, Children and Missing Persons / Re…" at bounding box center [324, 490] width 277 height 60
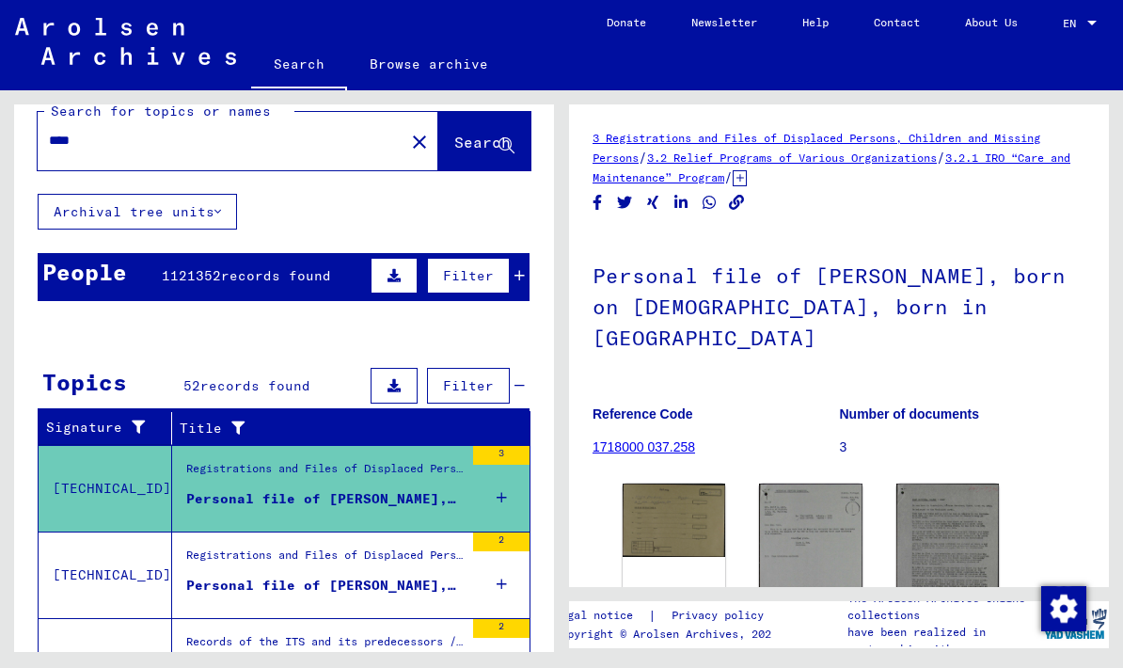
click at [231, 576] on div "Personal file of [PERSON_NAME], born on [DEMOGRAPHIC_DATA] and of further perso…" at bounding box center [324, 586] width 277 height 20
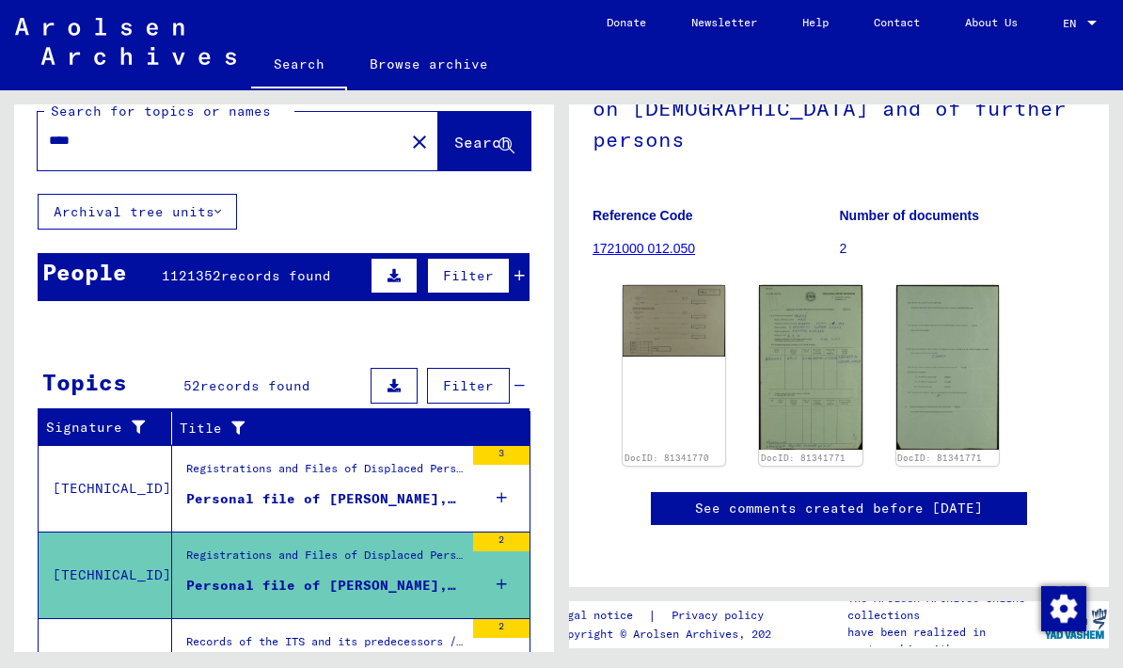
scroll to position [210, 0]
click at [684, 361] on div "DocID: 81341770" at bounding box center [674, 375] width 103 height 181
click at [694, 285] on div "DocID: 81341770" at bounding box center [674, 375] width 103 height 181
click at [686, 285] on img at bounding box center [674, 320] width 103 height 71
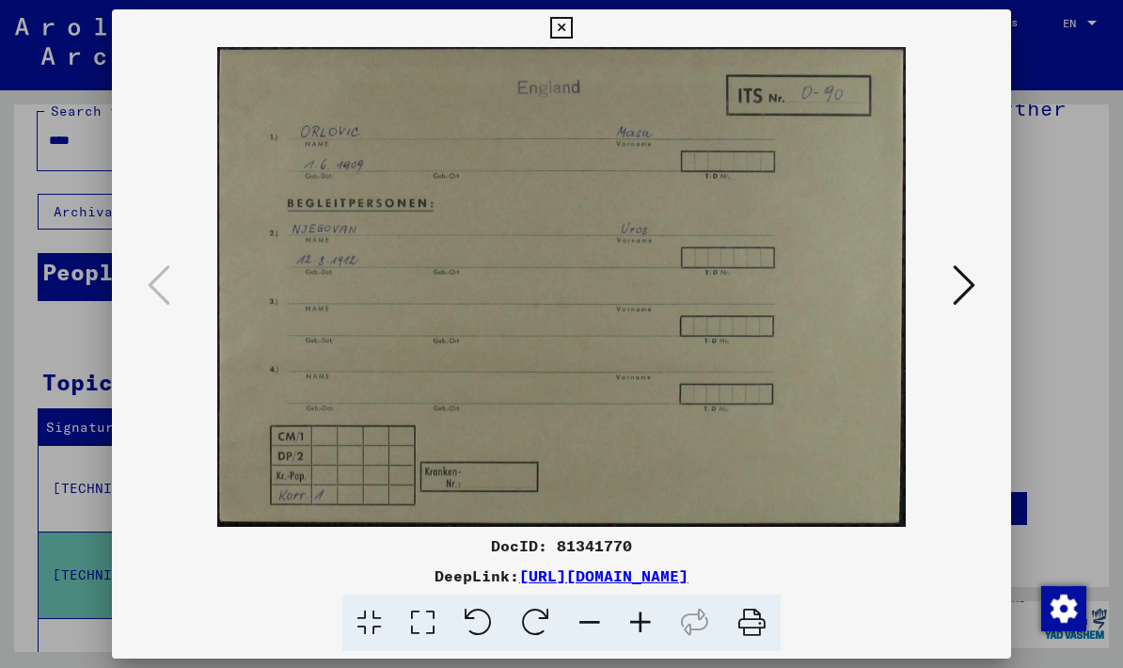
click at [975, 297] on button at bounding box center [964, 287] width 34 height 54
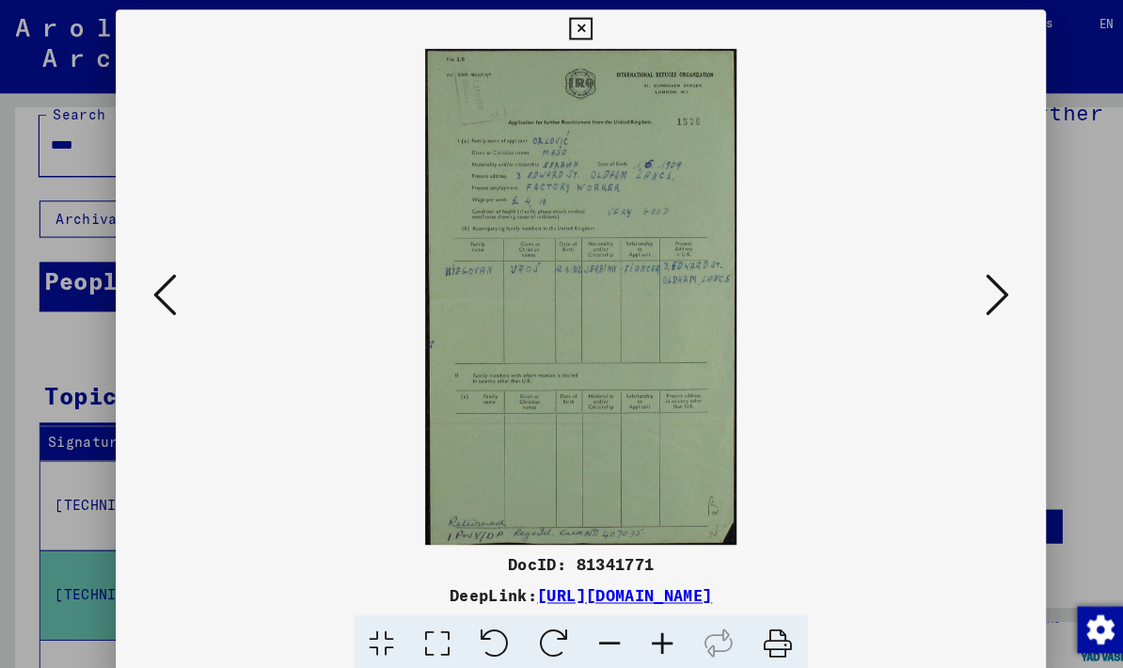
click at [968, 283] on icon at bounding box center [964, 284] width 23 height 45
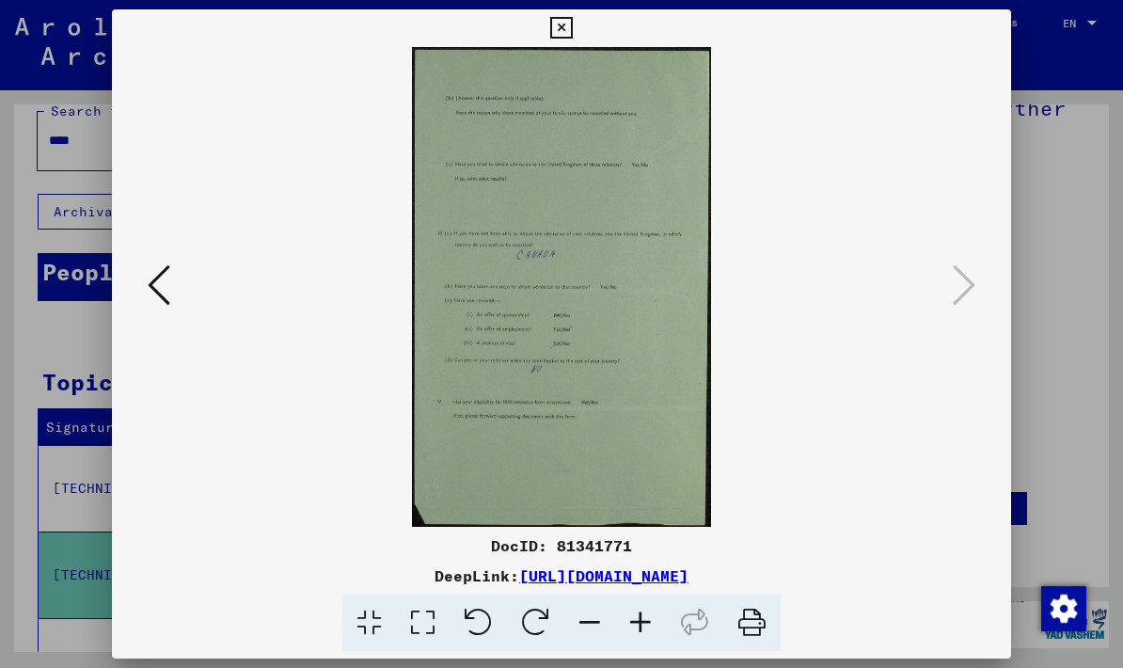
click at [981, 287] on div at bounding box center [561, 287] width 898 height 480
click at [572, 31] on icon at bounding box center [561, 28] width 22 height 23
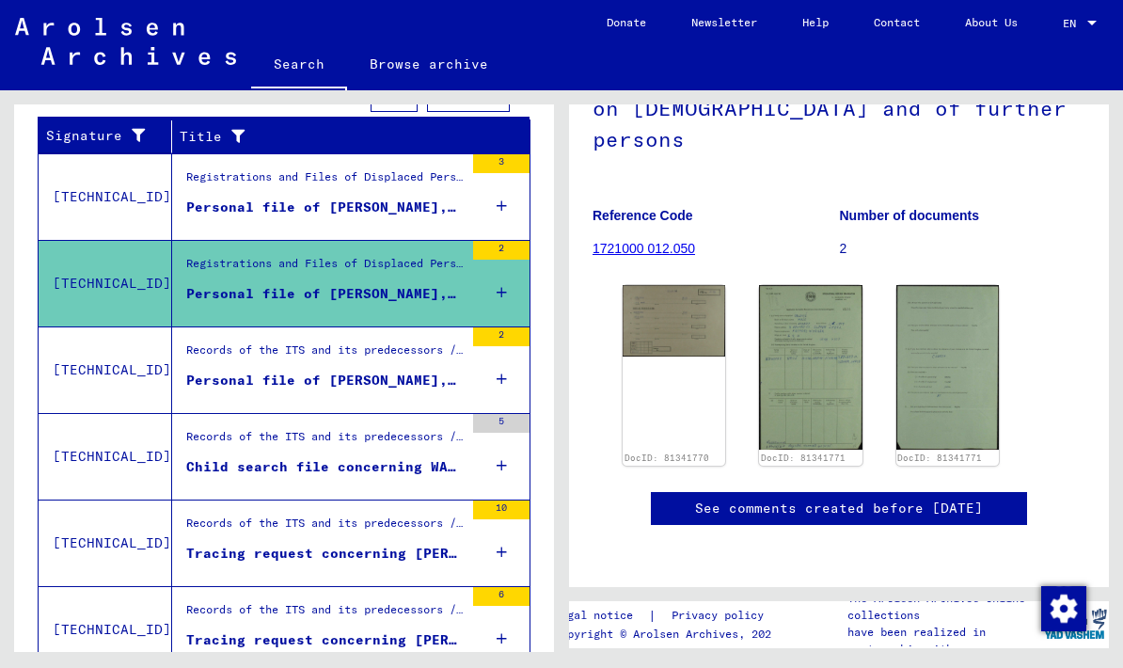
scroll to position [322, 0]
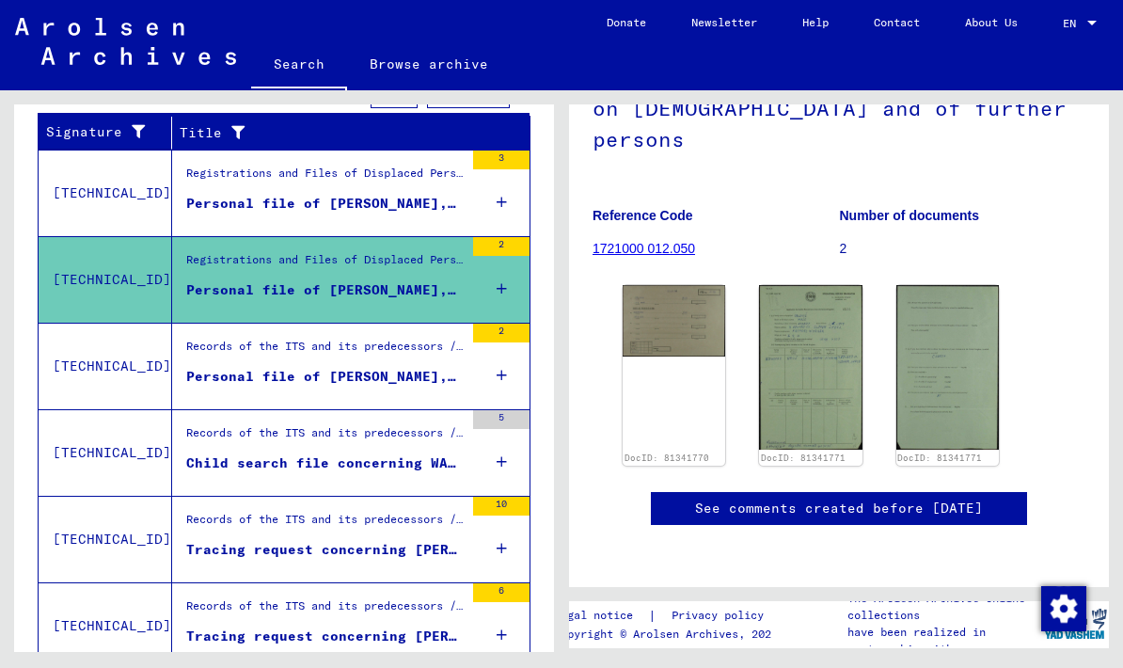
click at [219, 338] on div "Records of the ITS and its predecessors / Inquiry processing / Searching for mi…" at bounding box center [324, 351] width 277 height 26
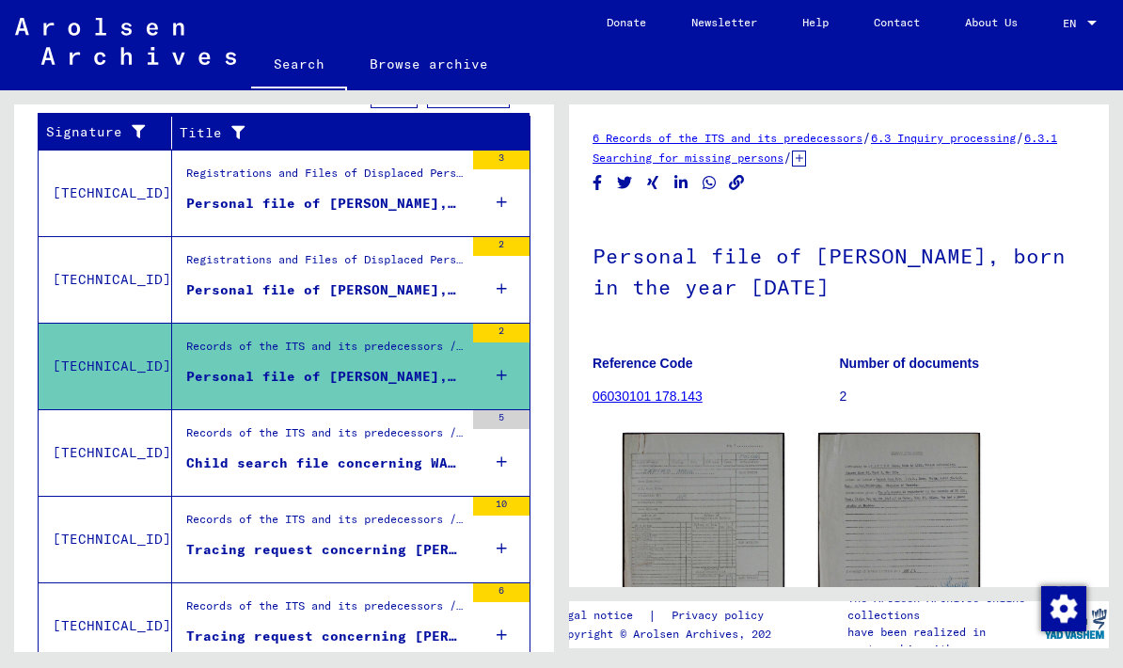
click at [706, 487] on img at bounding box center [704, 537] width 162 height 209
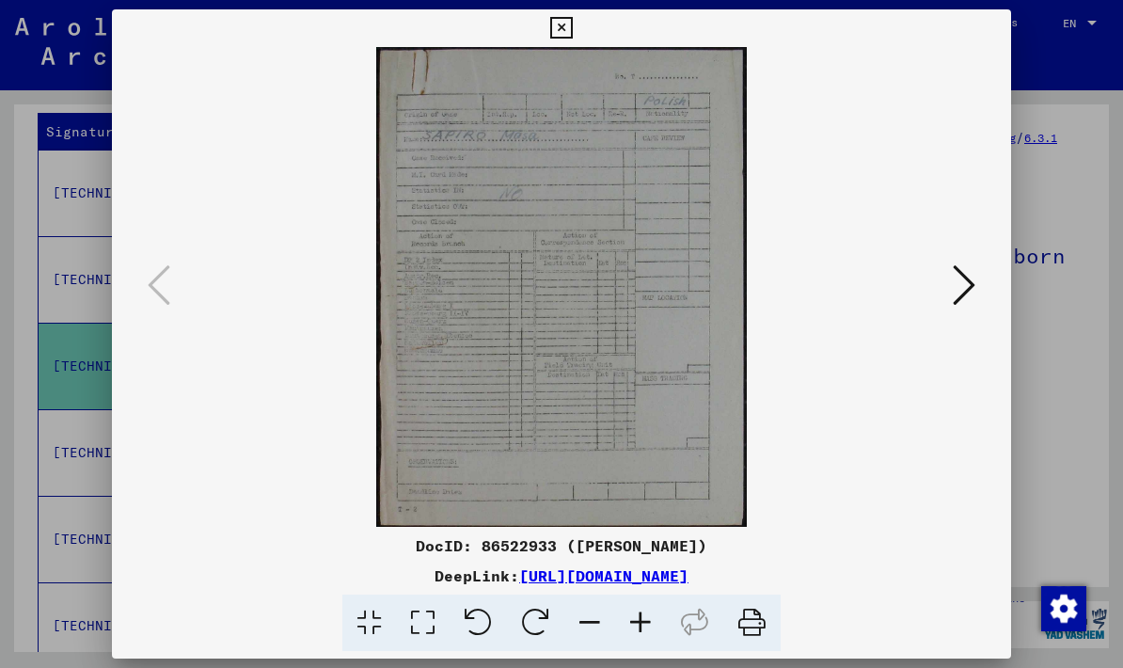
click at [971, 292] on icon at bounding box center [964, 284] width 23 height 45
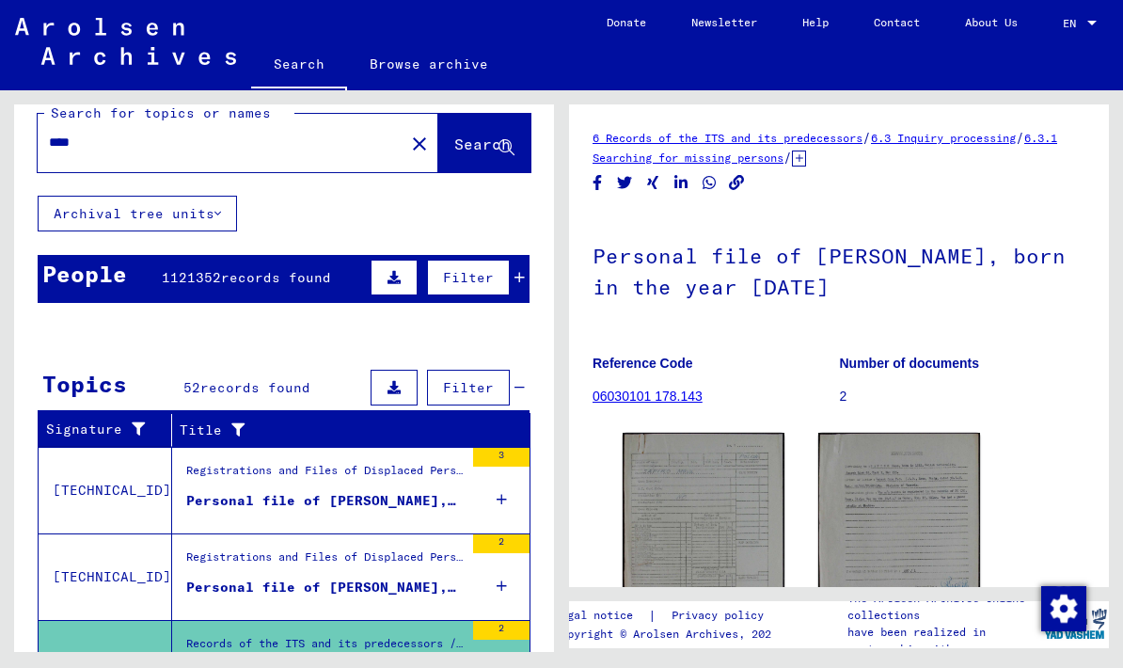
scroll to position [29, 0]
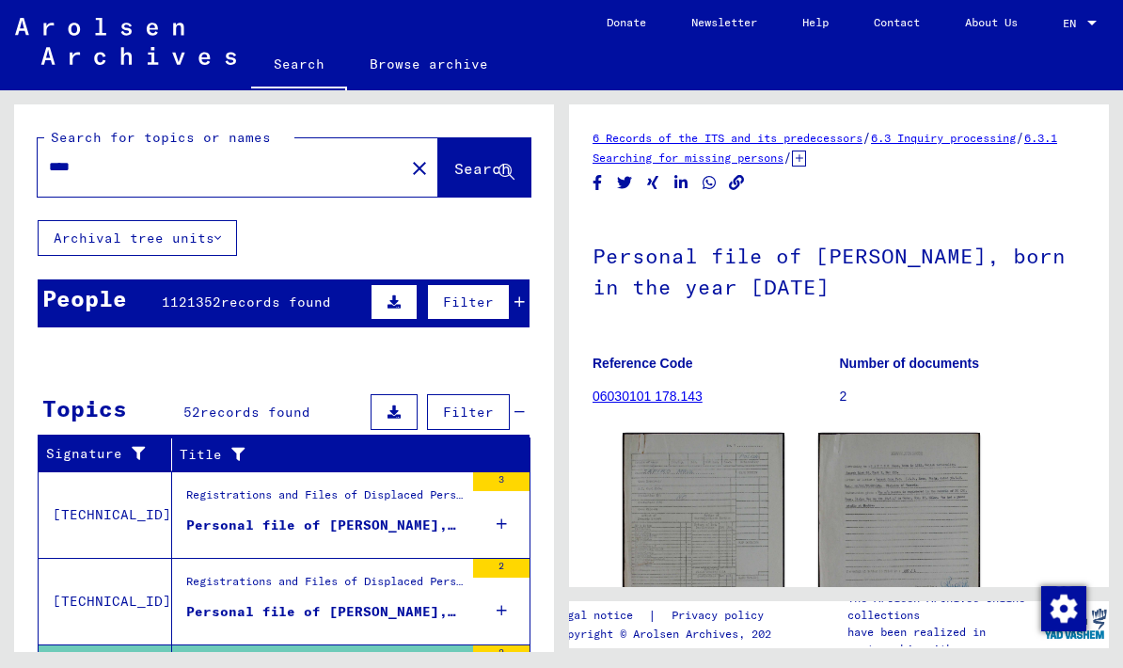
click at [489, 298] on span "Filter" at bounding box center [468, 301] width 51 height 17
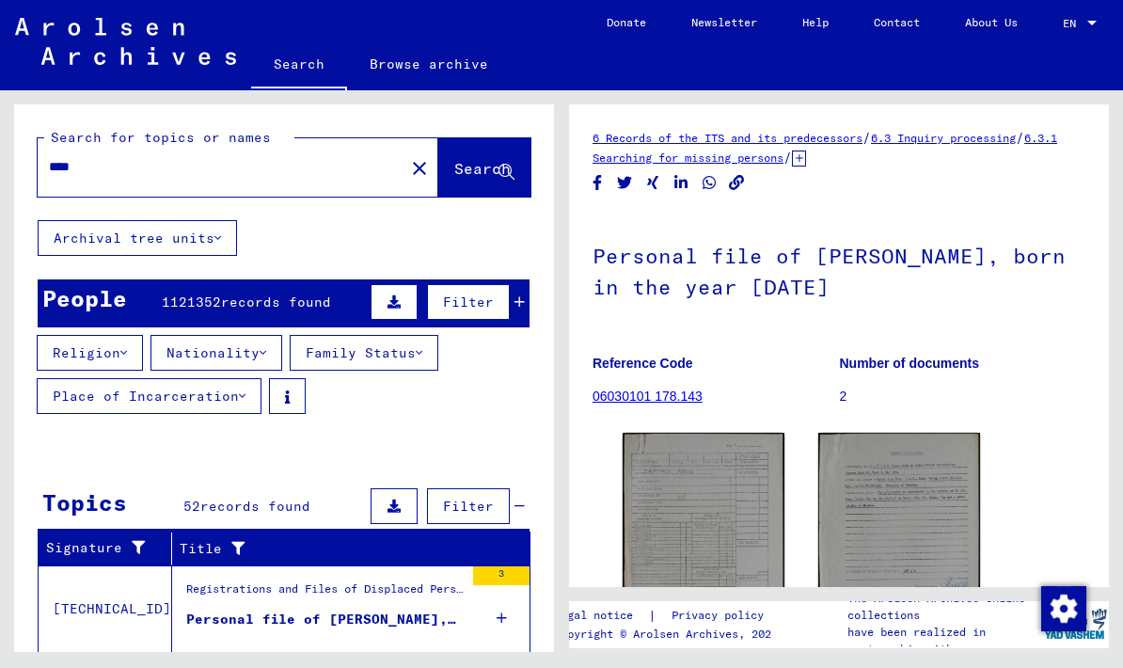
click at [278, 352] on button "Nationality" at bounding box center [216, 353] width 132 height 36
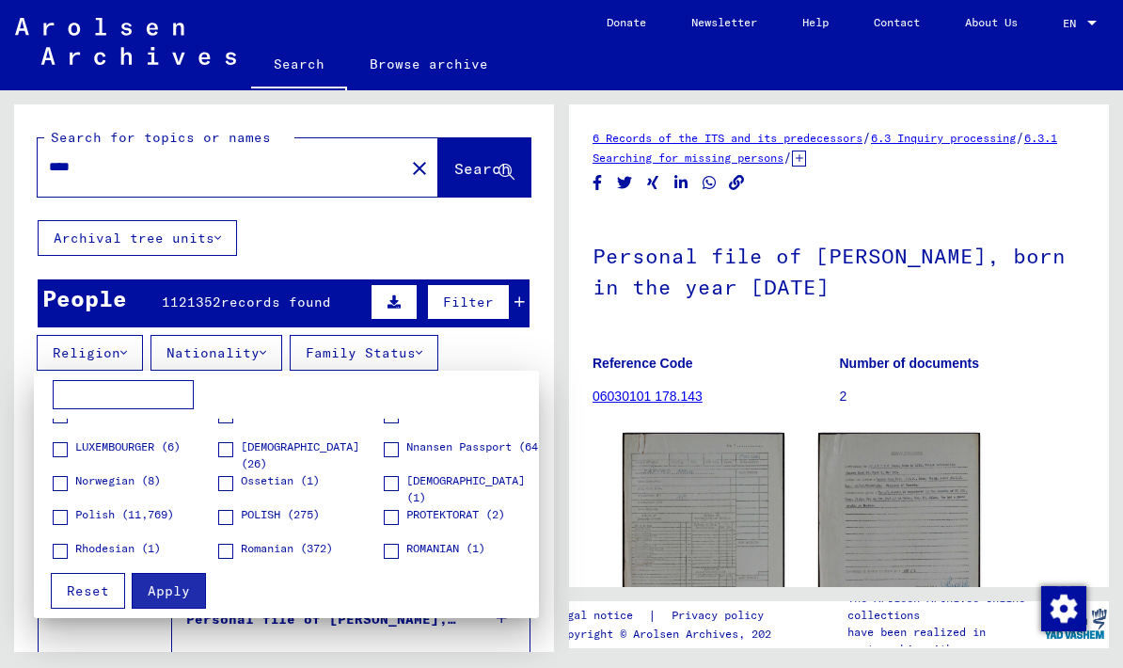
scroll to position [734, 0]
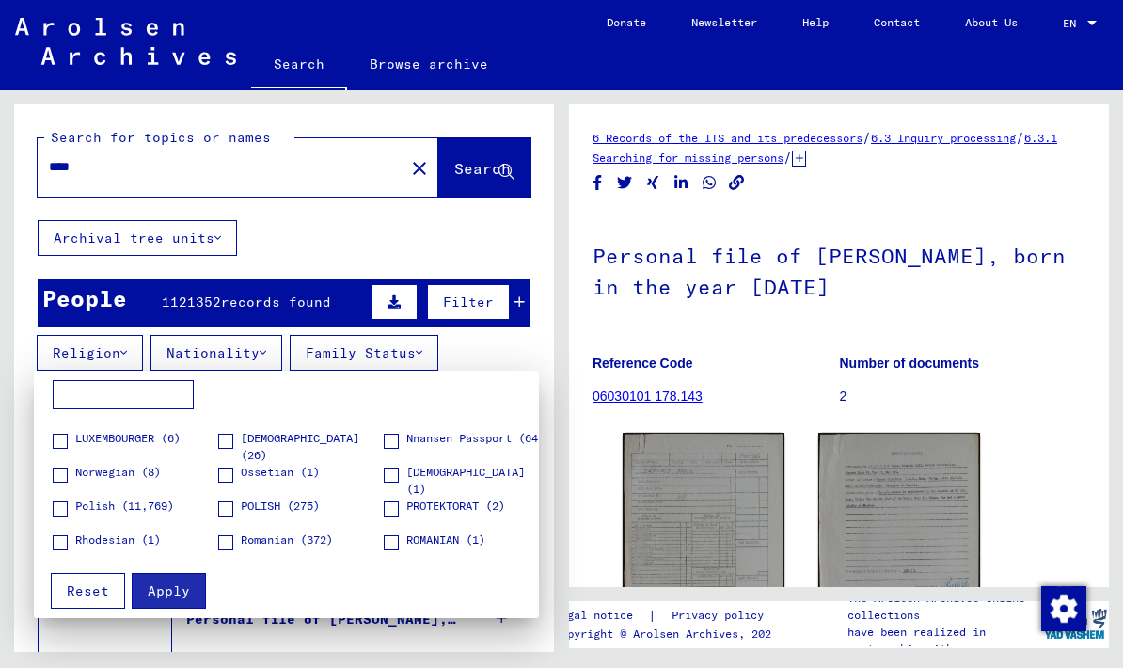
click at [477, 547] on span "ROMANIAN (1)" at bounding box center [445, 539] width 79 height 17
click at [59, 516] on span at bounding box center [60, 508] width 15 height 15
click at [229, 510] on span at bounding box center [225, 508] width 15 height 15
click at [66, 508] on span at bounding box center [60, 508] width 15 height 15
click at [170, 599] on span "Apply" at bounding box center [169, 590] width 42 height 17
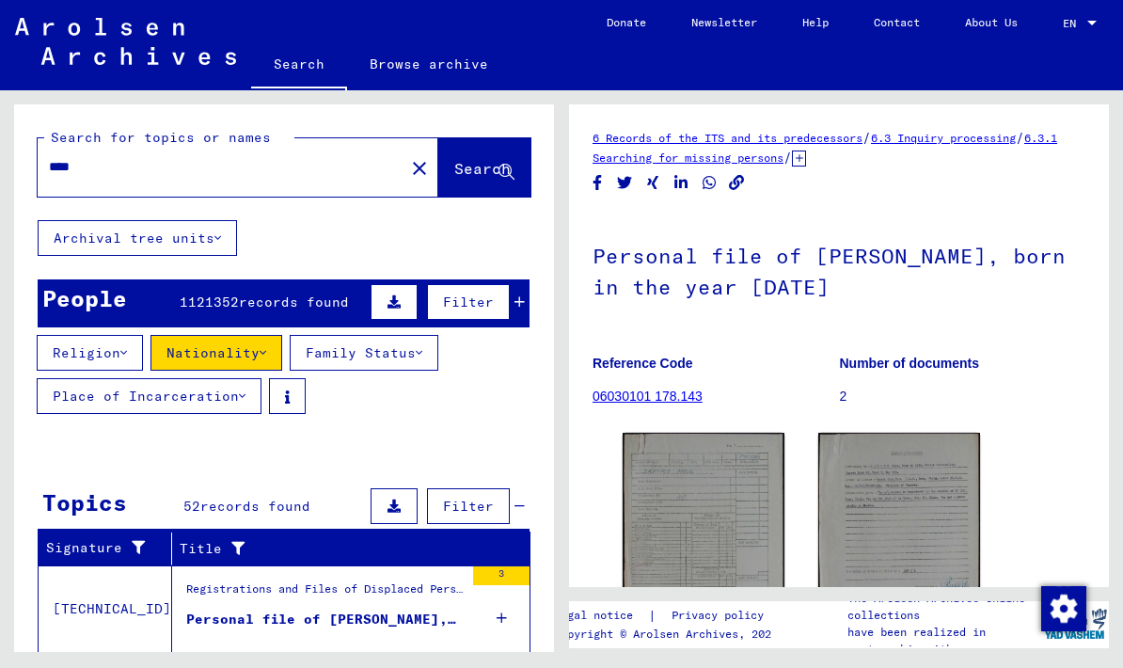
click at [279, 348] on button "Nationality" at bounding box center [216, 353] width 132 height 36
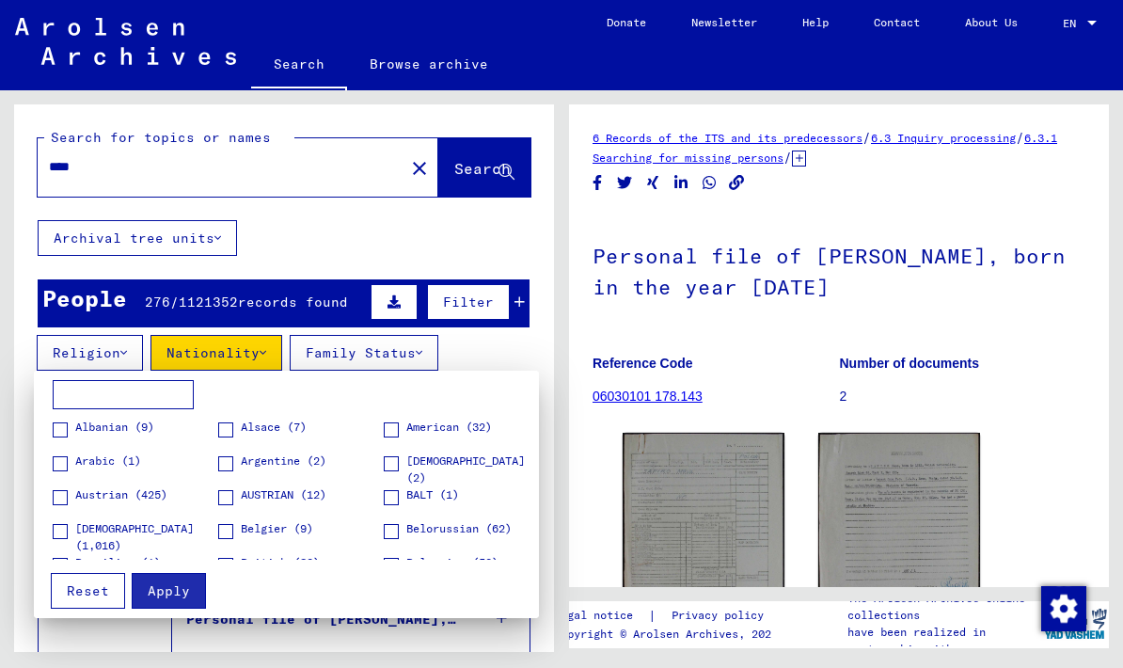
click at [182, 592] on span "Apply" at bounding box center [169, 590] width 42 height 17
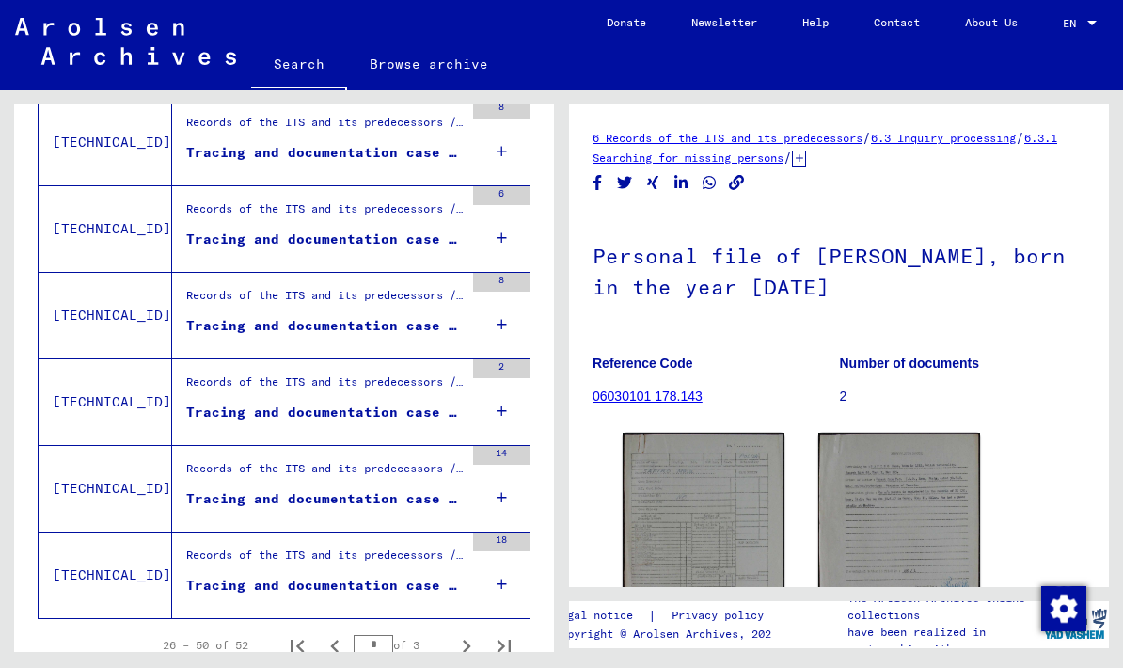
scroll to position [2110, 0]
click at [291, 637] on icon "First page" at bounding box center [297, 646] width 26 height 26
type input "*"
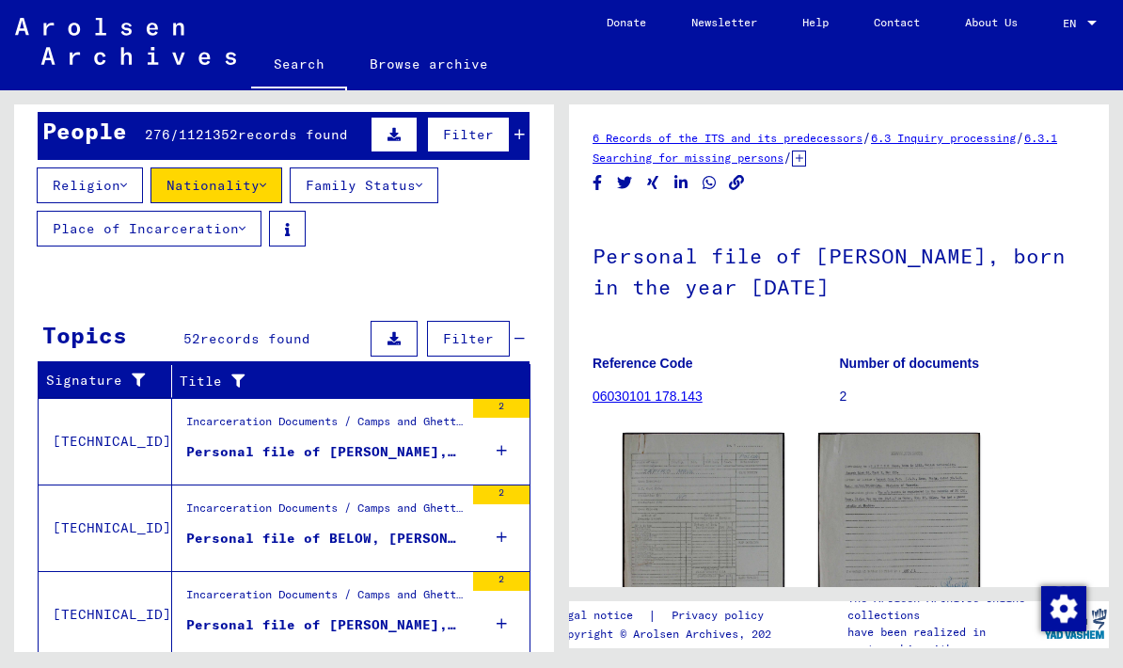
scroll to position [166, 0]
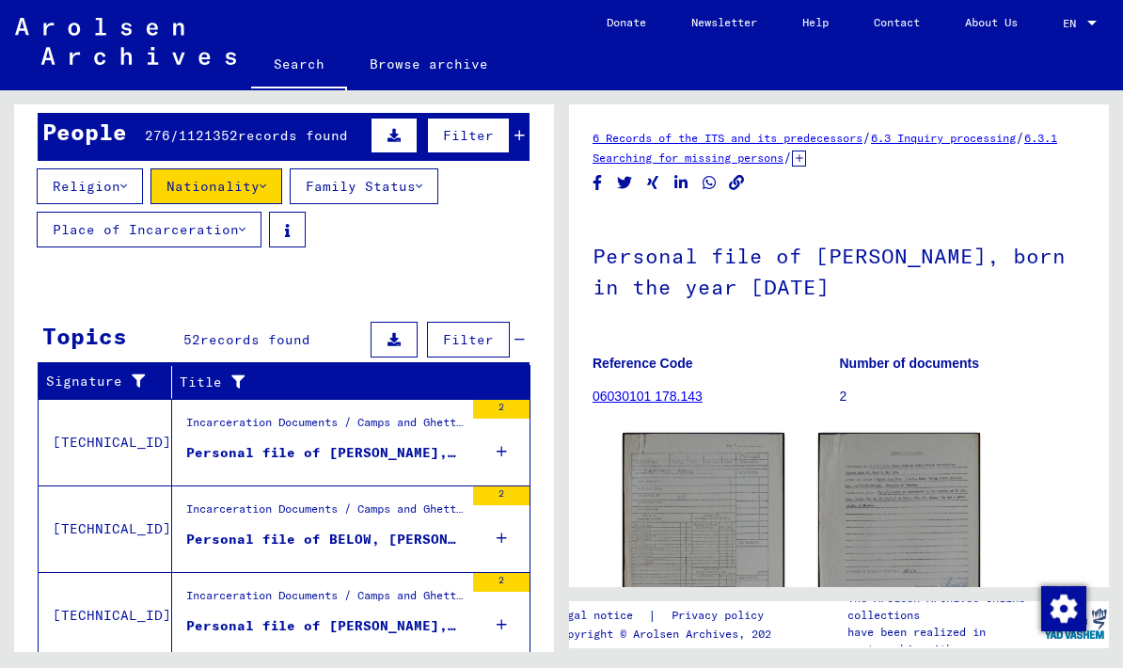
click at [221, 446] on div "Personal file of [PERSON_NAME], born on [DEMOGRAPHIC_DATA]" at bounding box center [324, 453] width 277 height 20
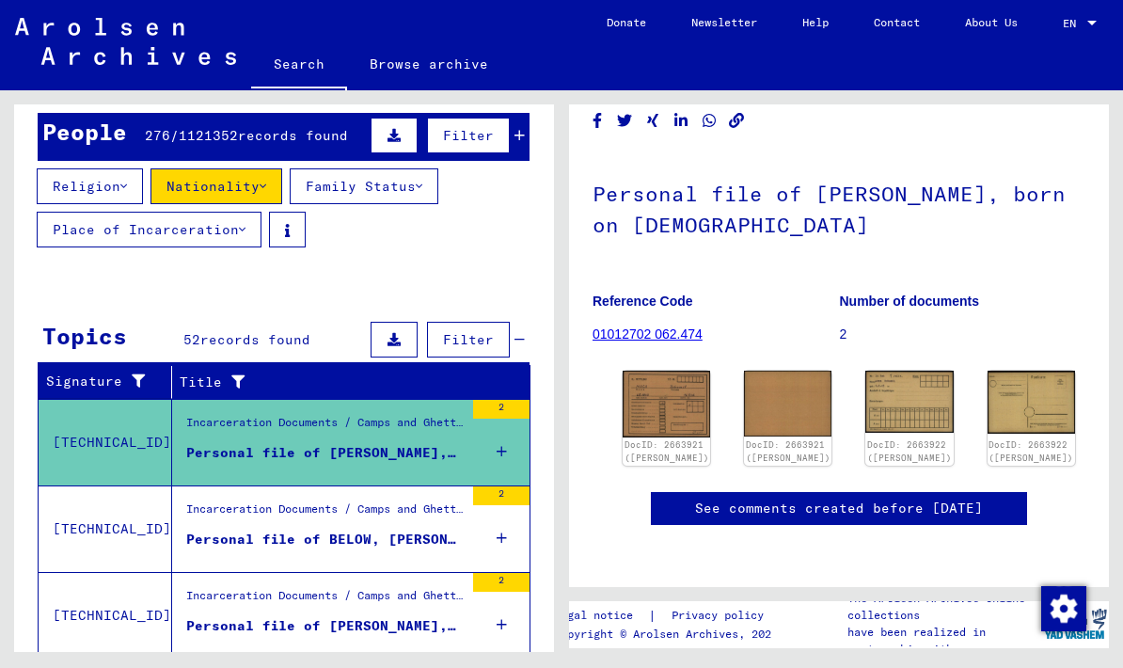
scroll to position [85, 0]
click at [658, 388] on img at bounding box center [666, 404] width 87 height 66
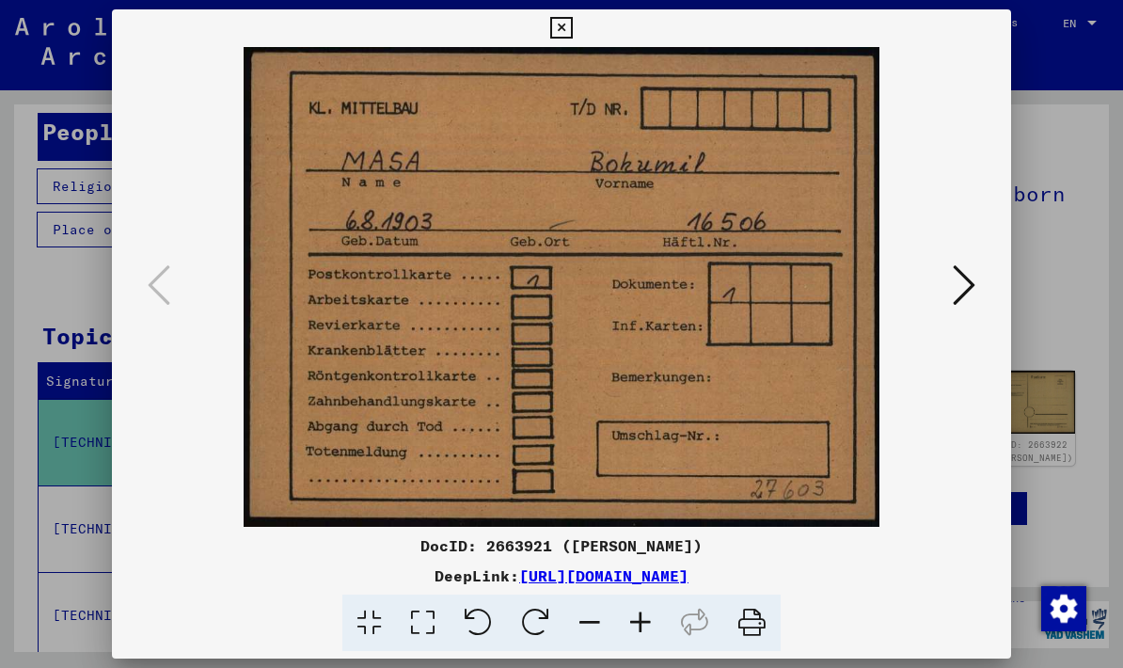
click at [953, 278] on icon at bounding box center [964, 284] width 23 height 45
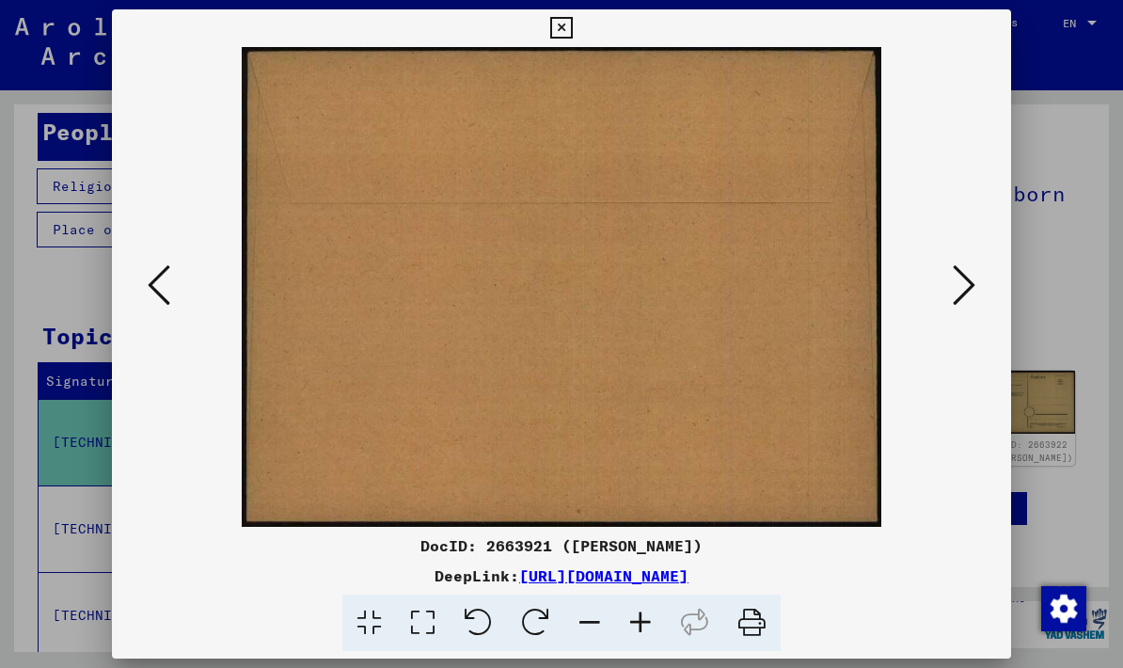
click at [973, 276] on icon at bounding box center [964, 284] width 23 height 45
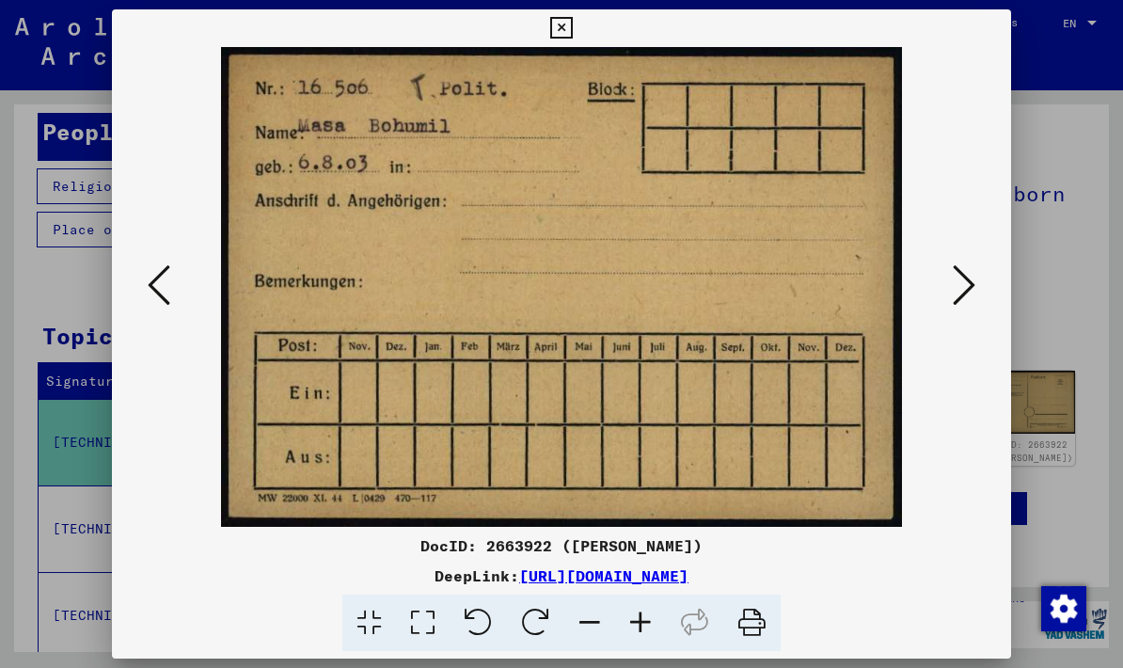
click at [960, 291] on icon at bounding box center [964, 284] width 23 height 45
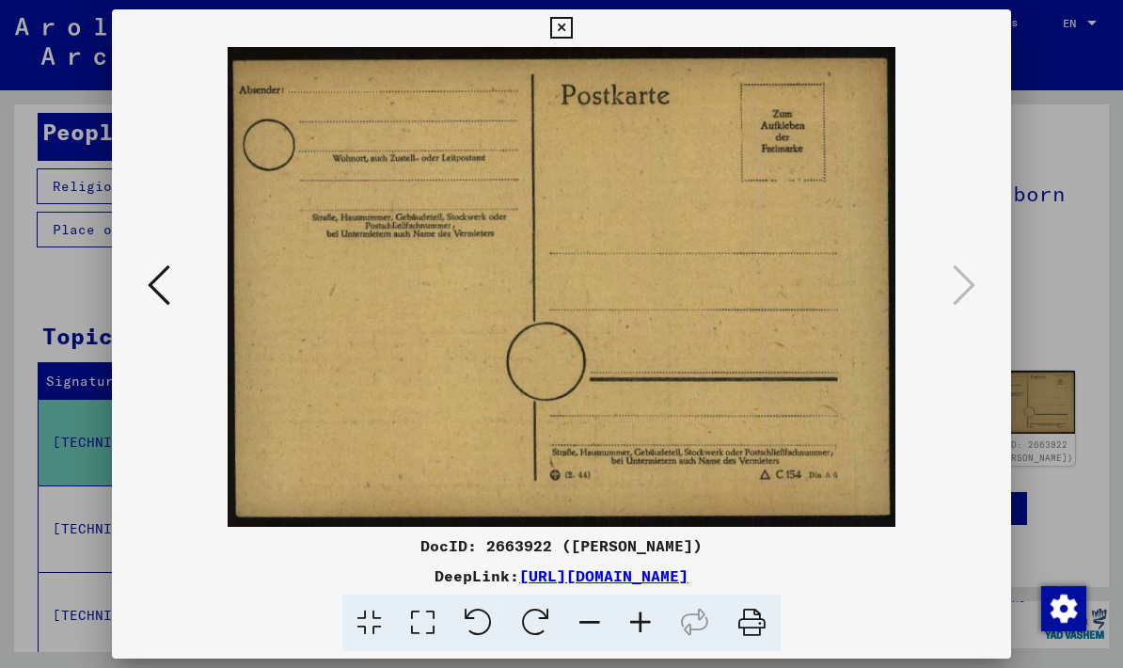
click at [577, 28] on button at bounding box center [561, 28] width 33 height 38
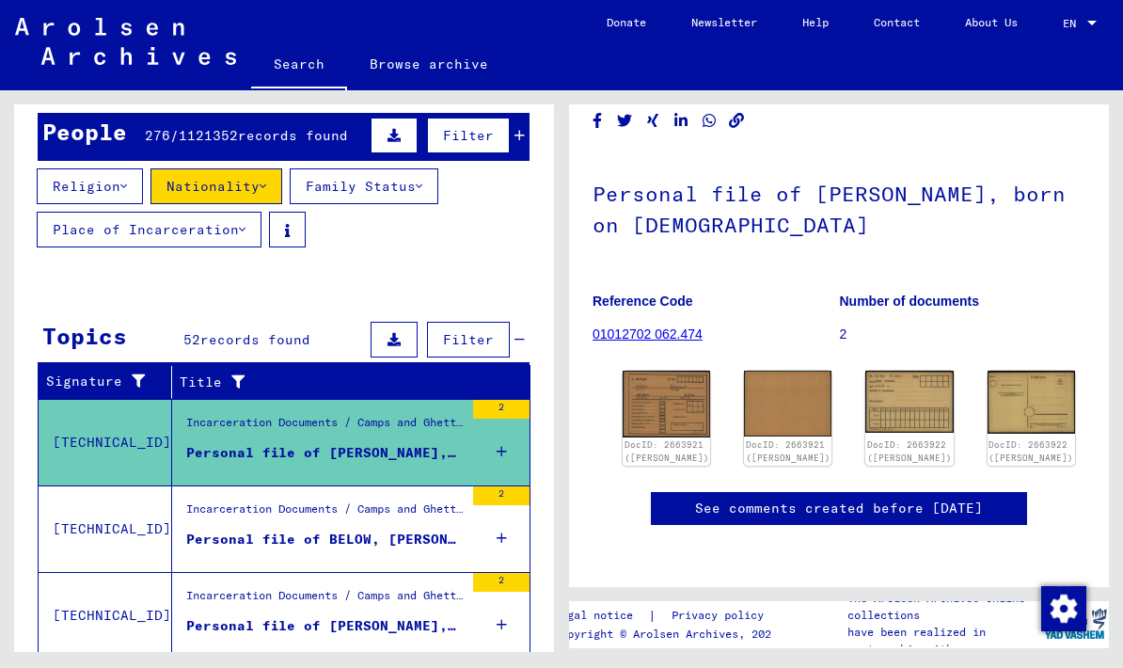
click at [240, 232] on icon at bounding box center [242, 229] width 7 height 13
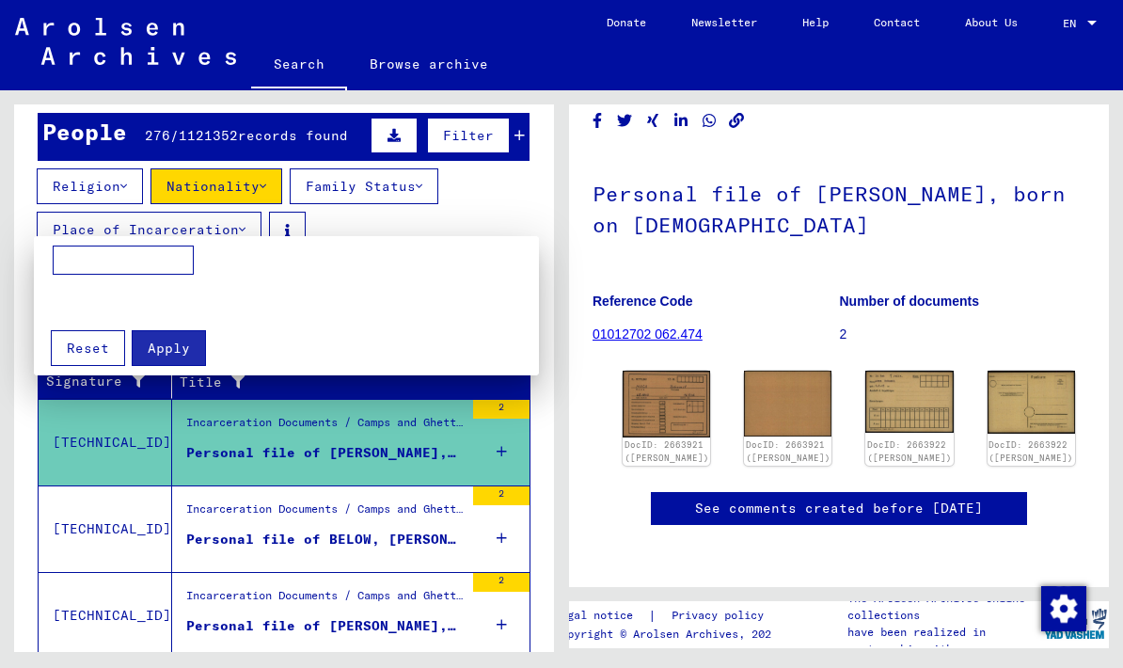
click at [90, 255] on input at bounding box center [123, 260] width 141 height 30
